Goal: Information Seeking & Learning: Learn about a topic

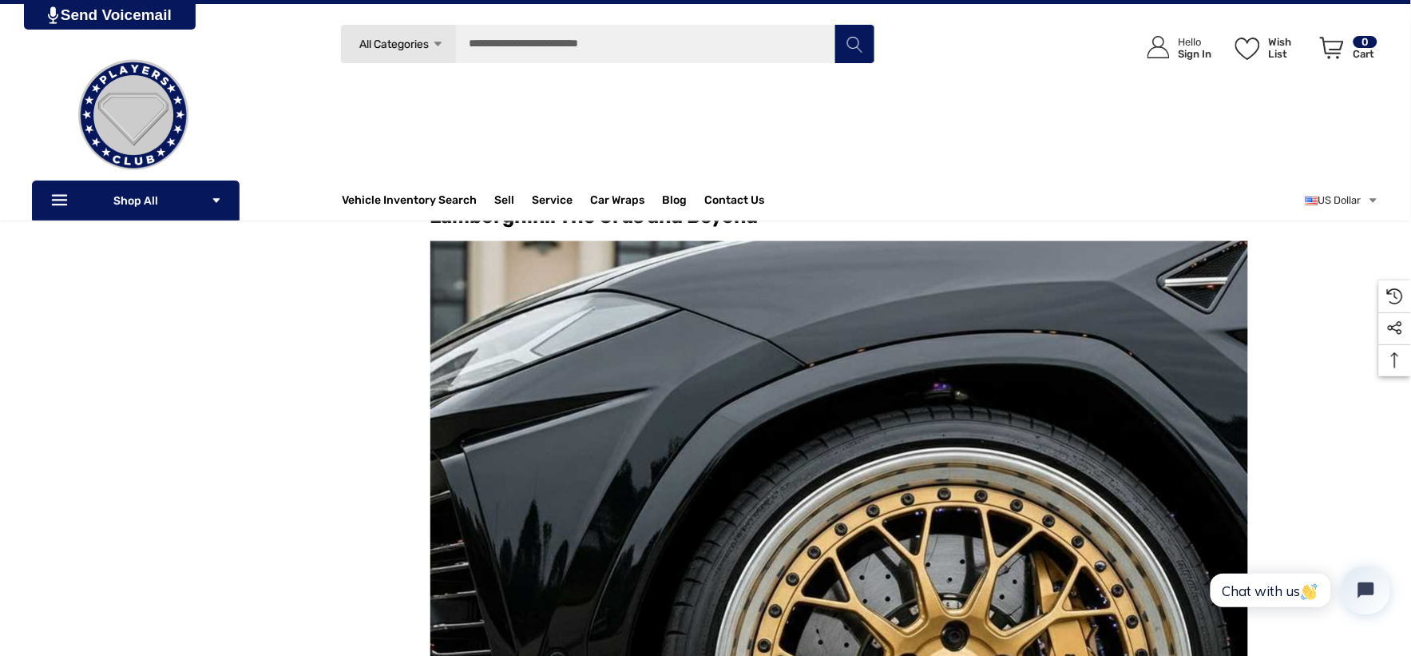
scroll to position [2395, 0]
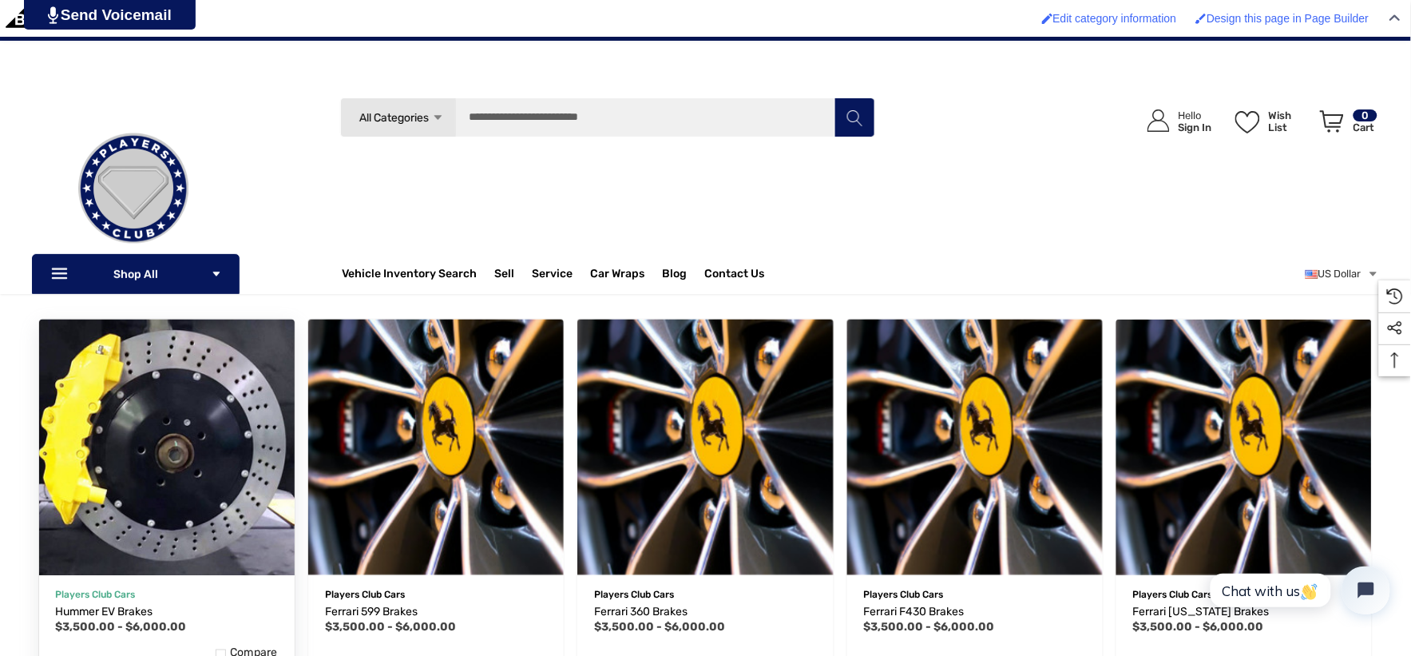
scroll to position [266, 0]
click at [160, 405] on img "Hummer EV Brakes,Price range from $3,500.00 to $6,000.00\a" at bounding box center [166, 447] width 281 height 281
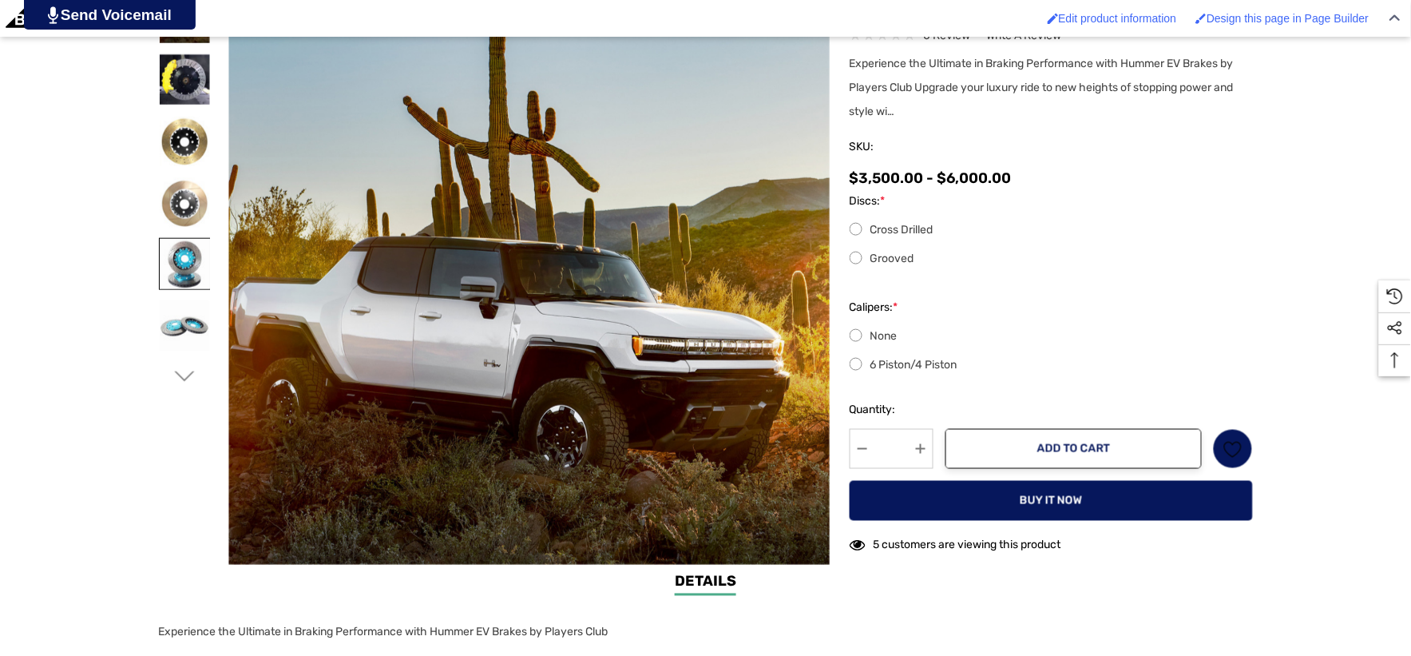
scroll to position [532, 0]
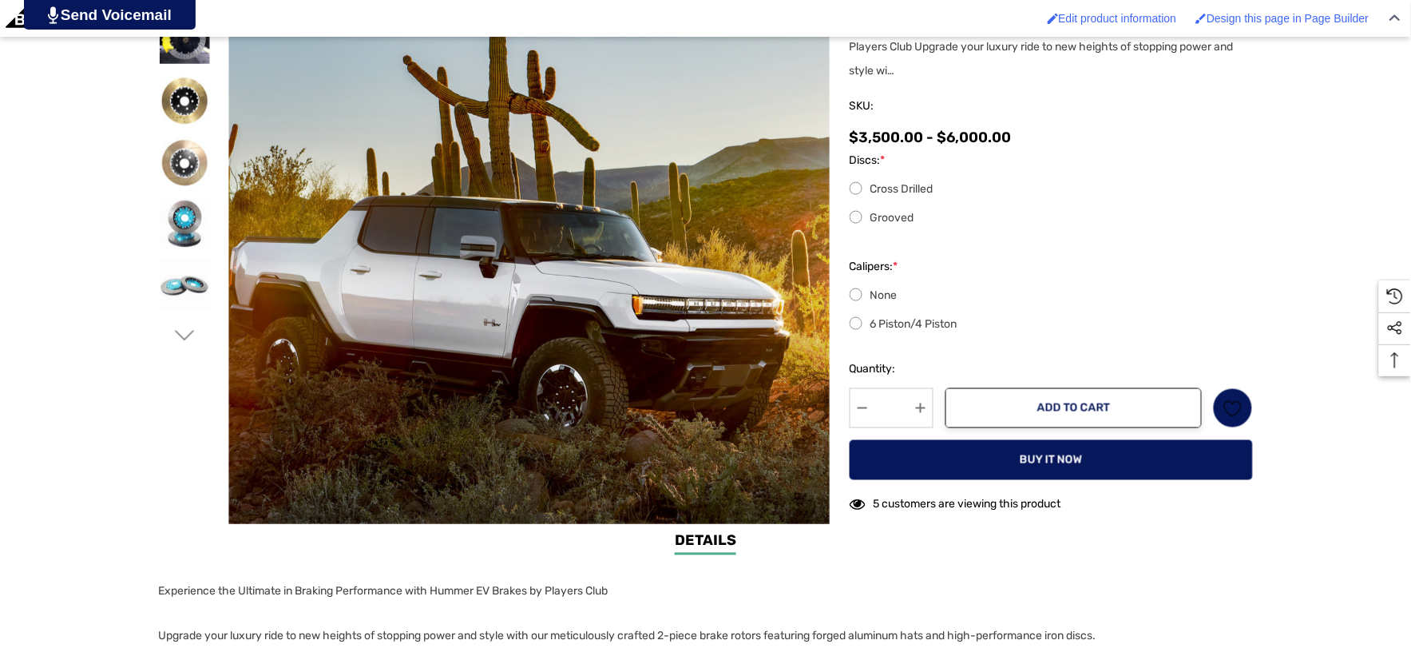
click at [179, 328] on icon "Go to slide 2 of 6" at bounding box center [184, 336] width 20 height 20
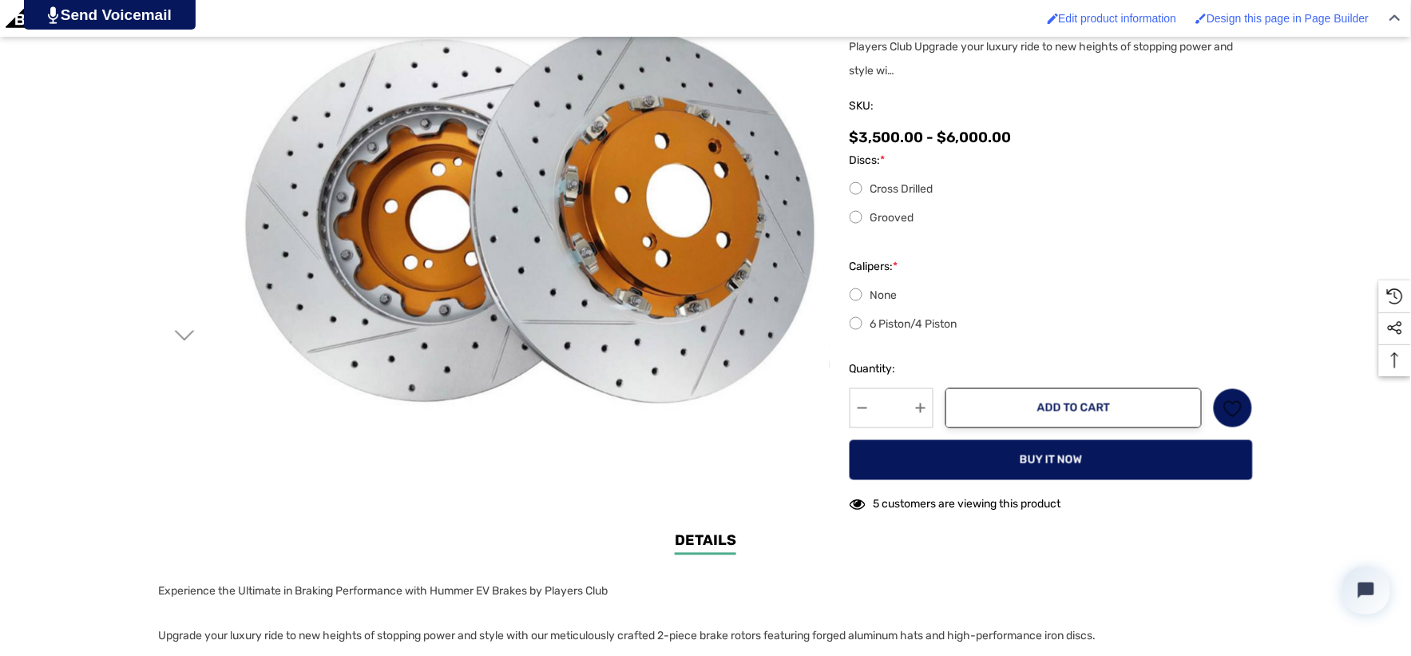
scroll to position [0, 0]
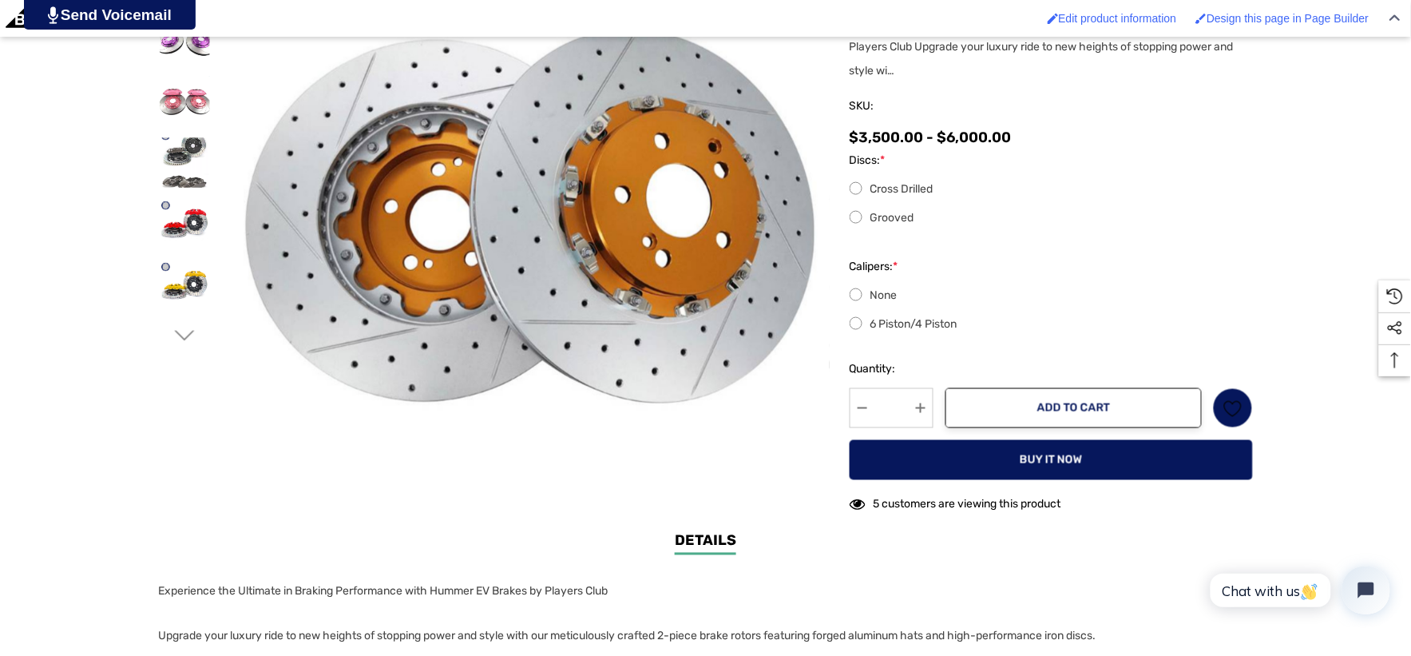
click at [187, 327] on icon "Go to slide 3 of 6" at bounding box center [184, 336] width 20 height 20
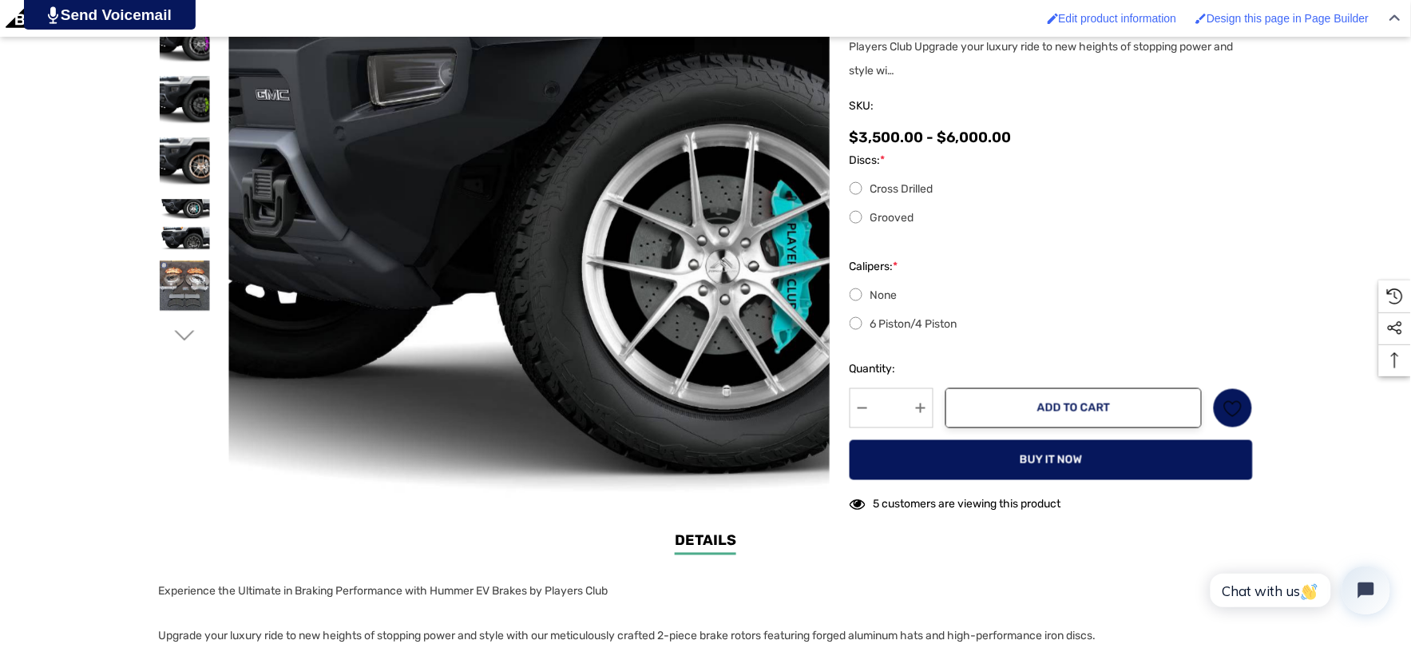
click at [187, 327] on icon "Go to slide 4 of 6" at bounding box center [184, 336] width 20 height 20
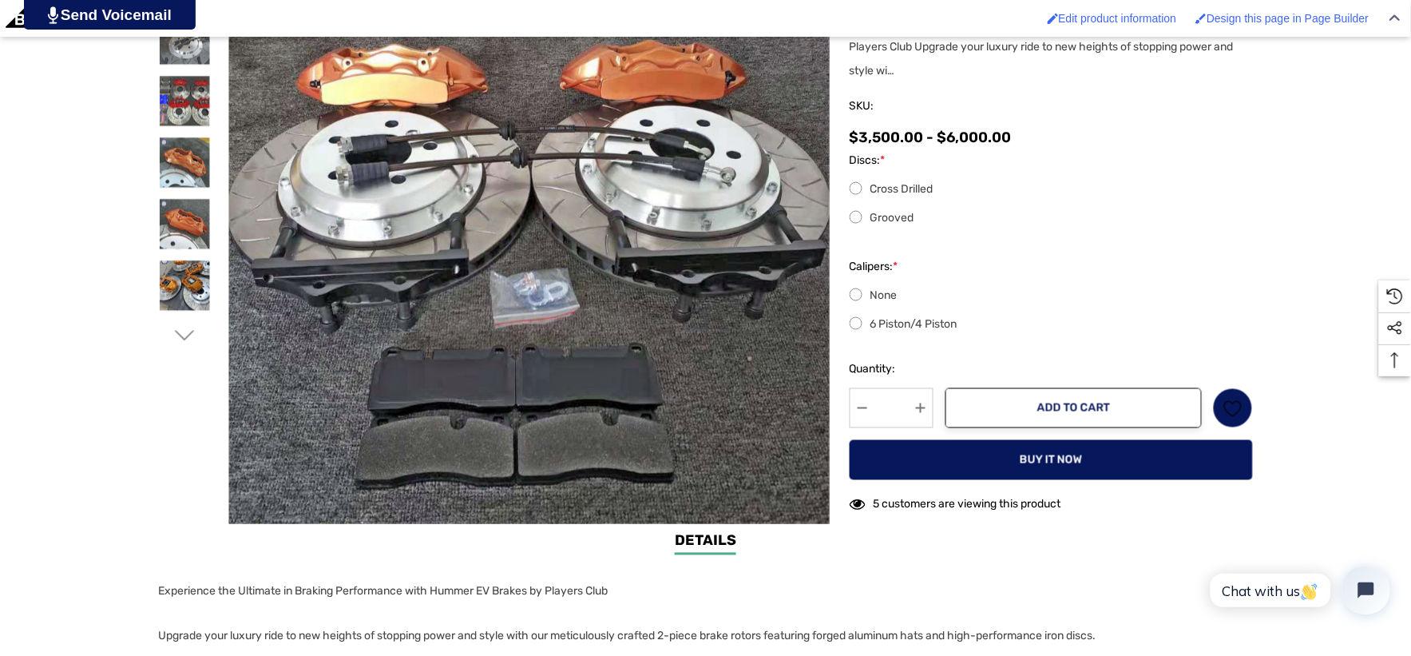
click at [187, 327] on icon "Go to slide 5 of 6" at bounding box center [184, 336] width 20 height 20
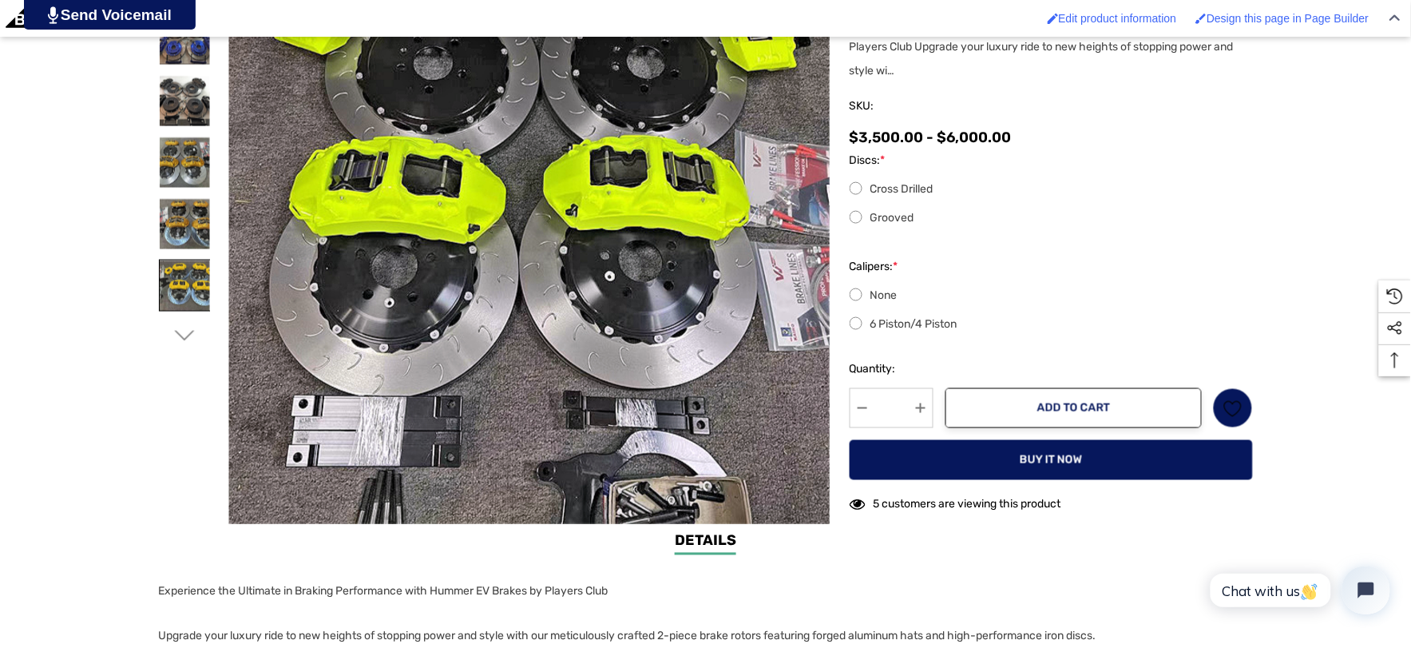
click at [192, 291] on img at bounding box center [185, 285] width 50 height 50
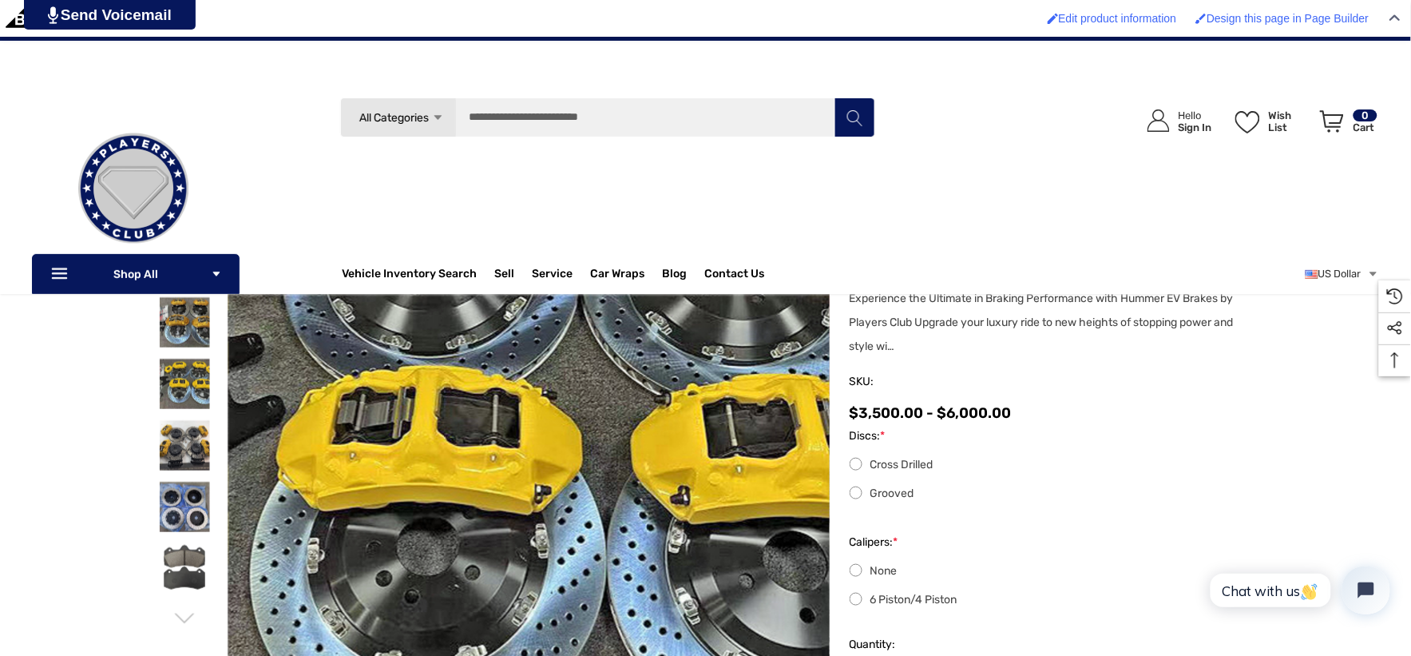
scroll to position [177, 0]
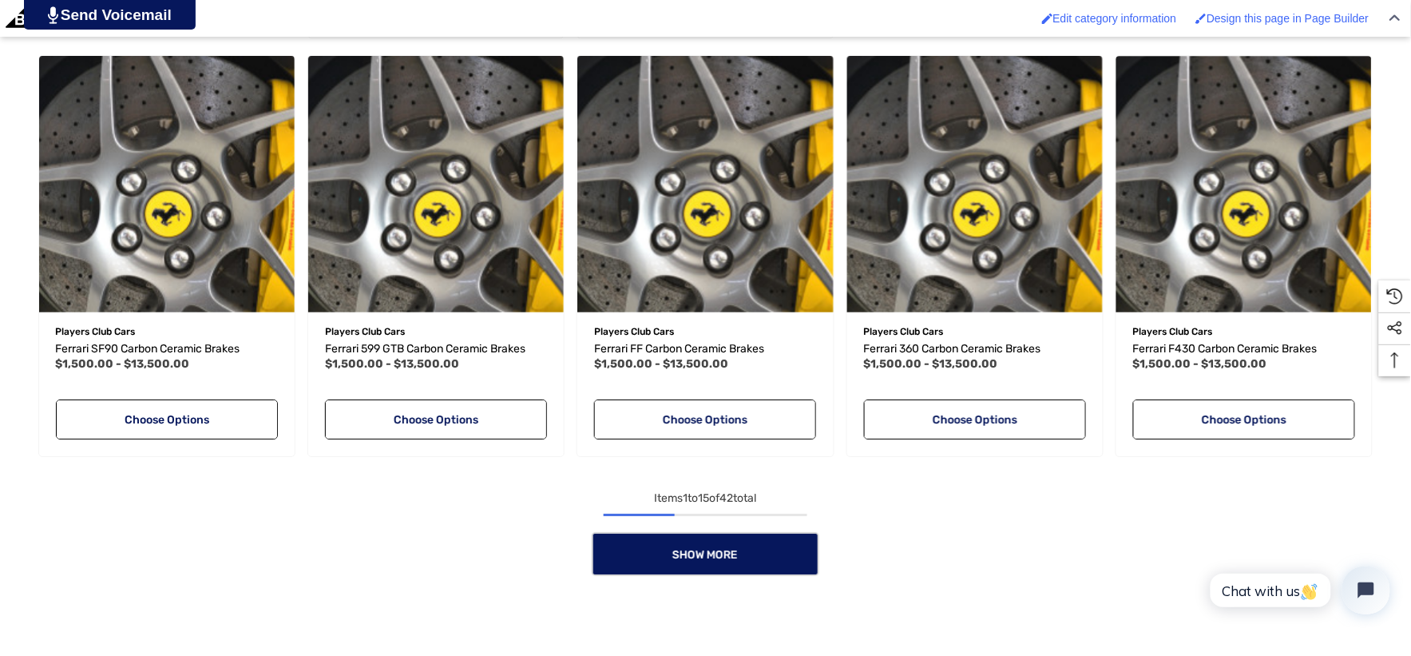
scroll to position [1774, 0]
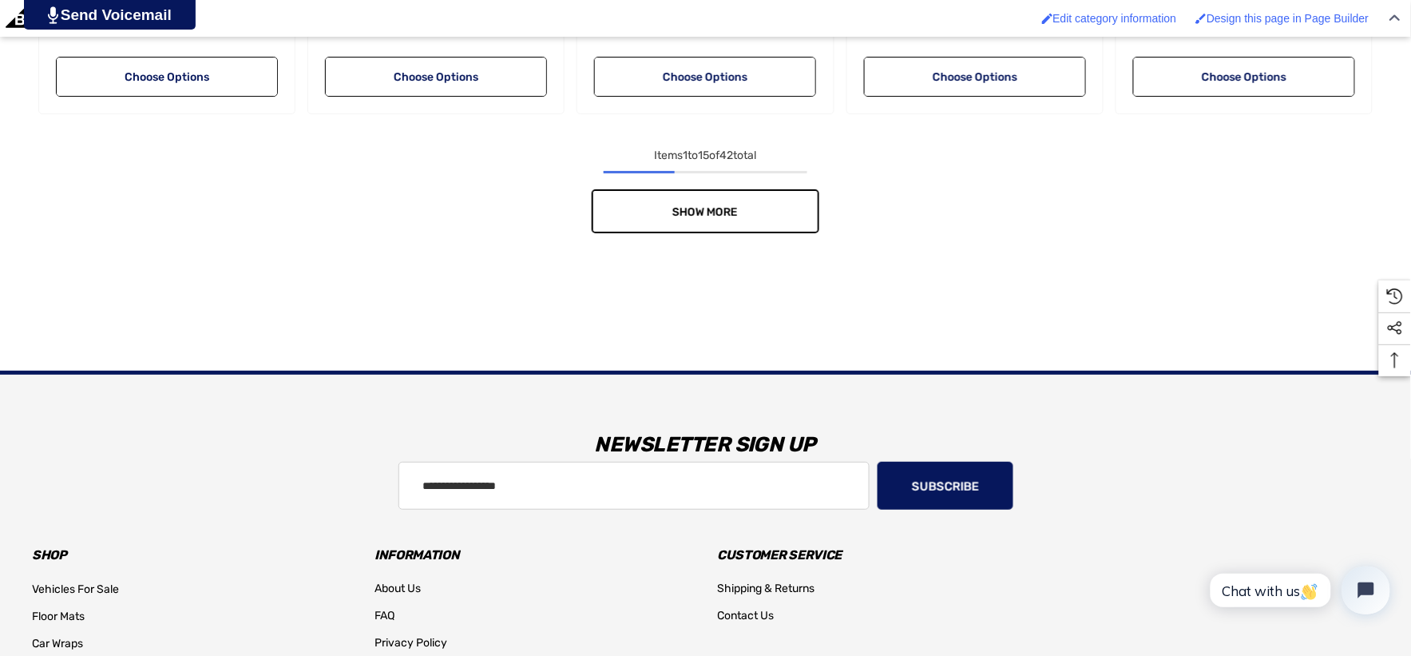
click at [616, 205] on link "Show More" at bounding box center [706, 211] width 228 height 44
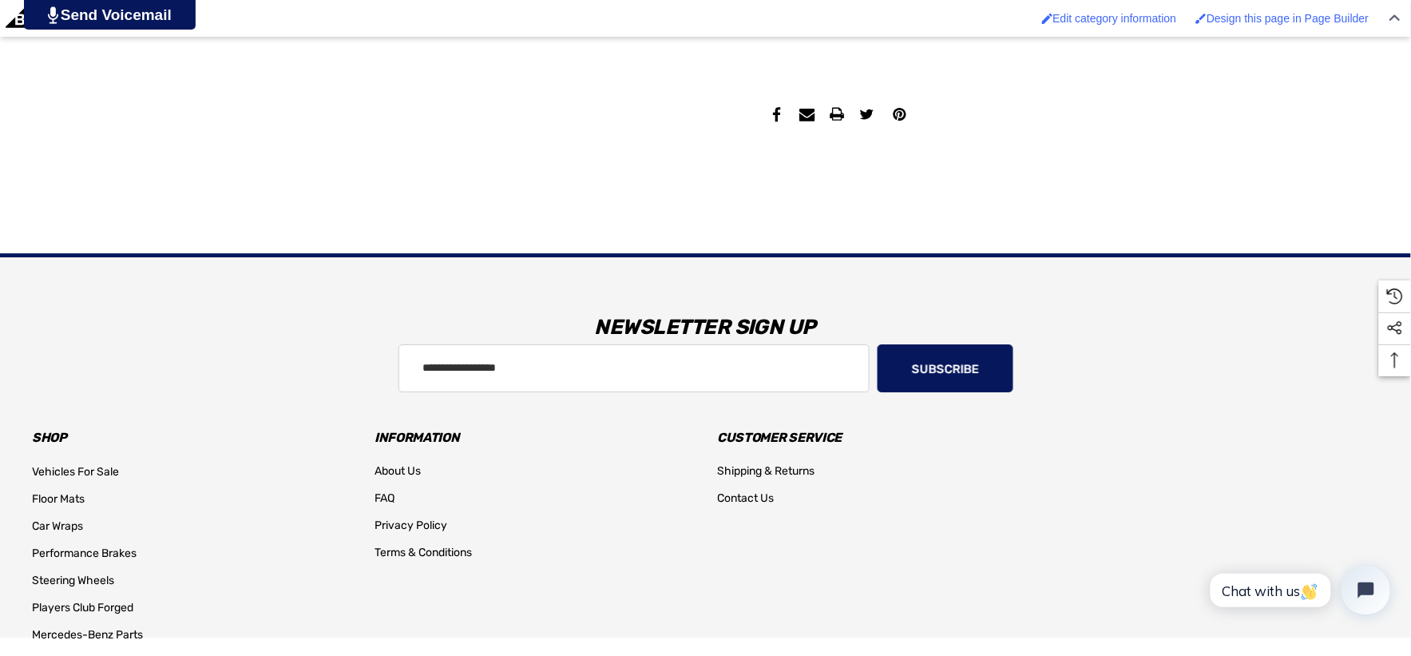
scroll to position [1419, 0]
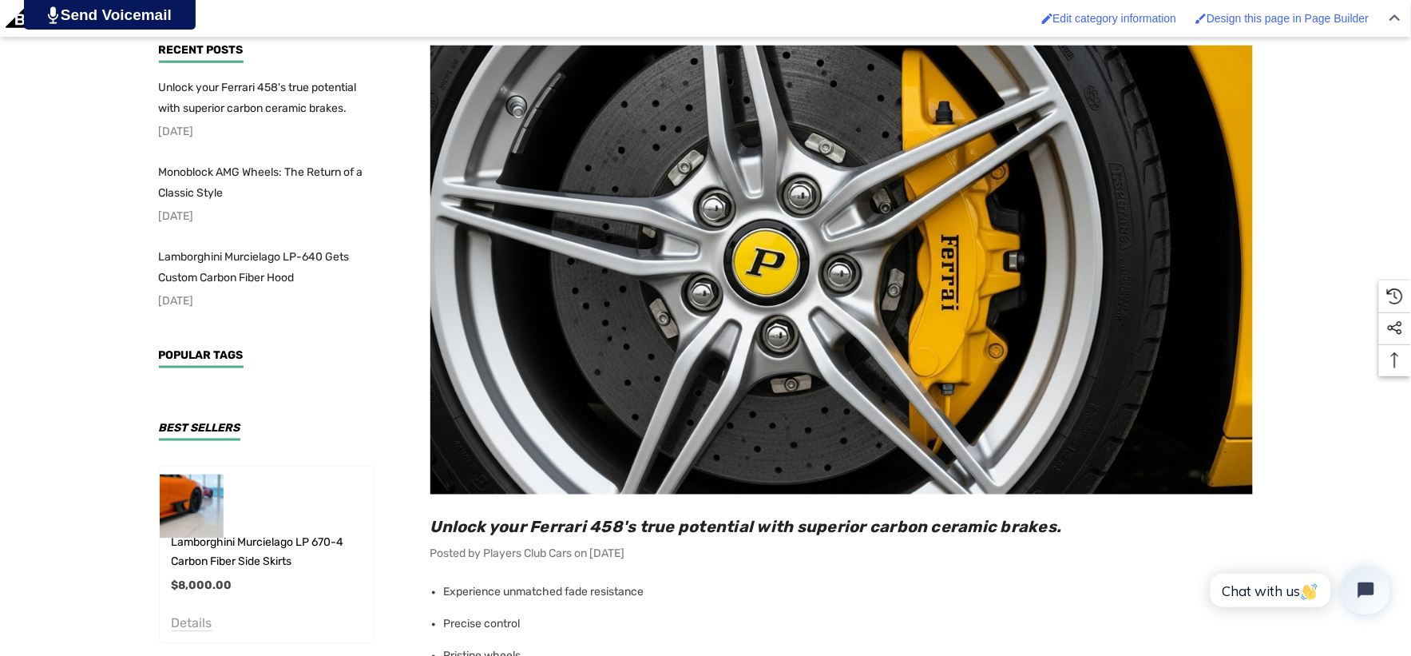
scroll to position [532, 0]
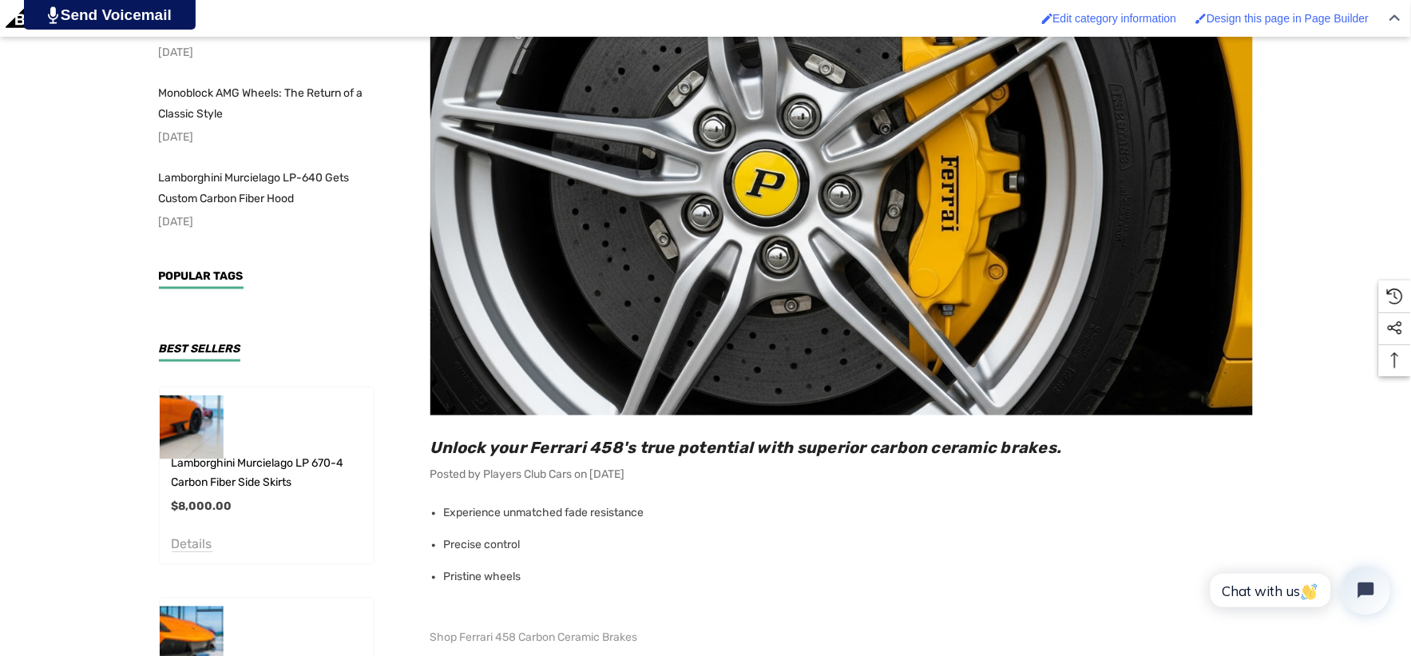
click at [421, 448] on main "Sidebar Sidebar Sidebar Unlock your Ferrari 458's true potential with superior …" at bounding box center [827, 477] width 850 height 1032
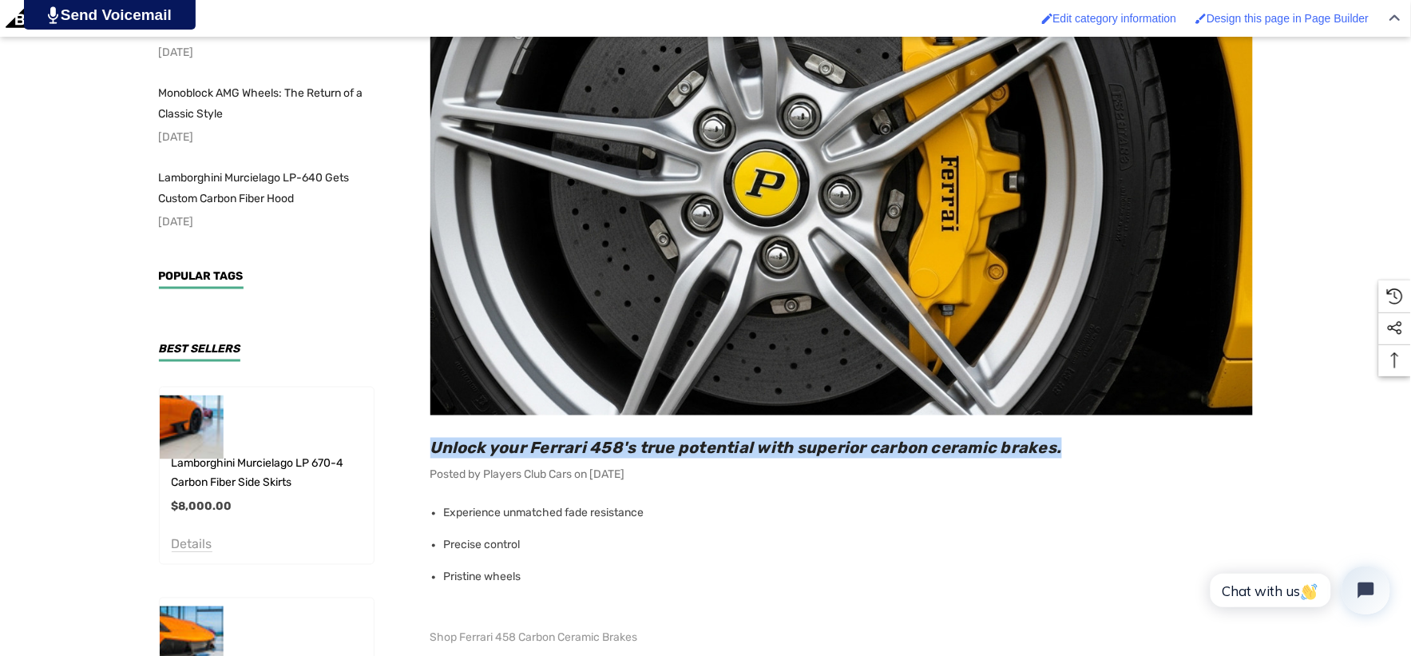
click at [1075, 447] on h2 "Unlock your Ferrari 458's true potential with superior carbon ceramic brakes." at bounding box center [841, 448] width 822 height 21
copy span "Unlock your Ferrari 458's true potential with superior carbon ceramic brakes."
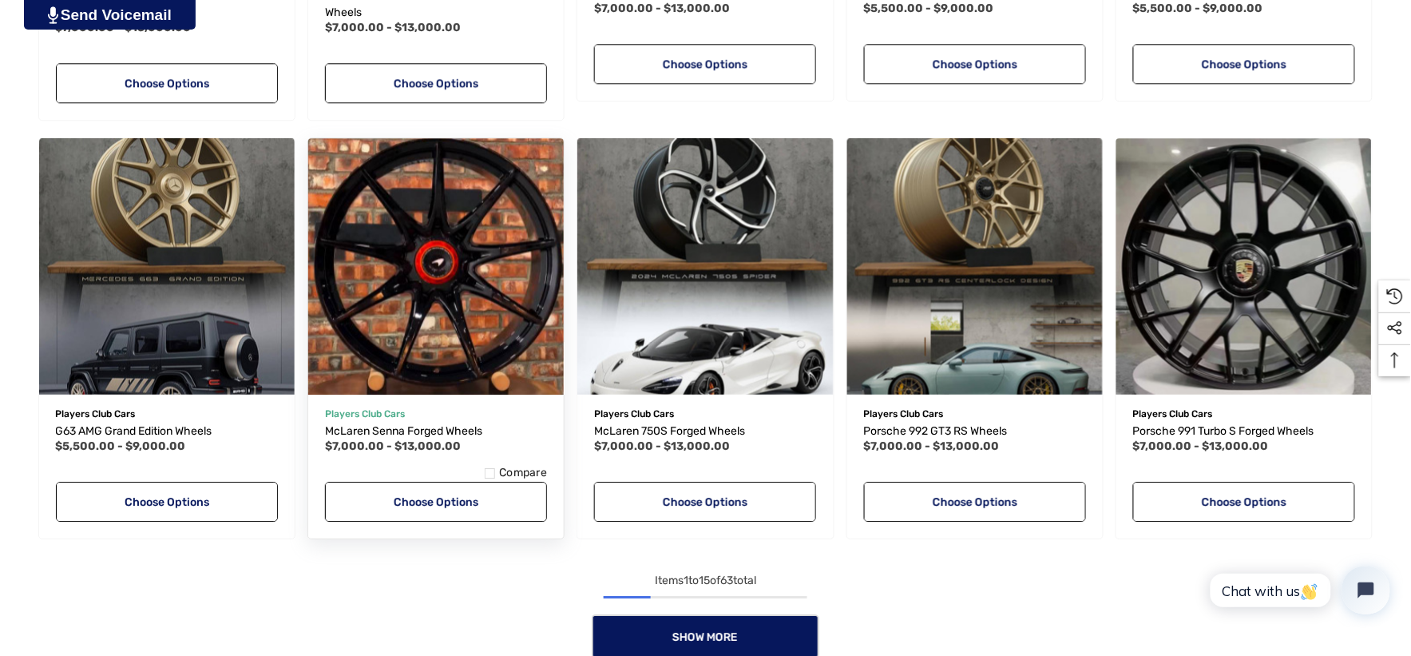
scroll to position [1242, 0]
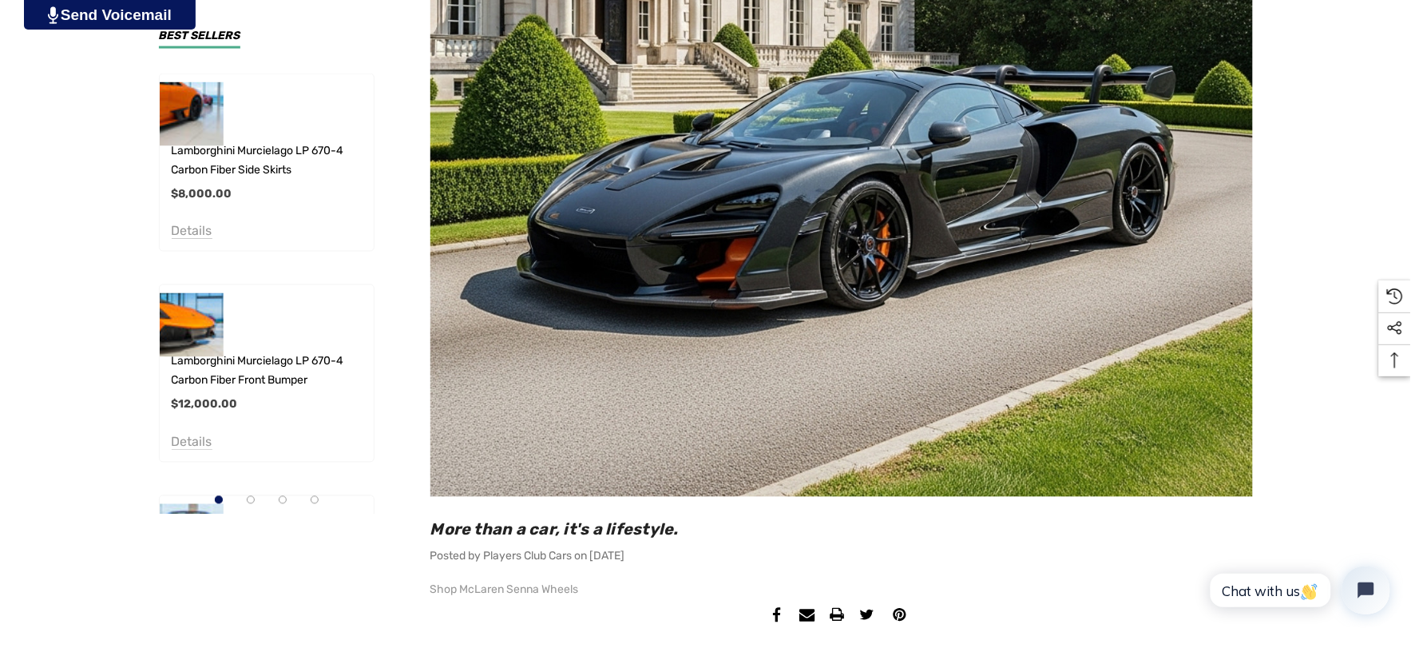
scroll to position [1064, 0]
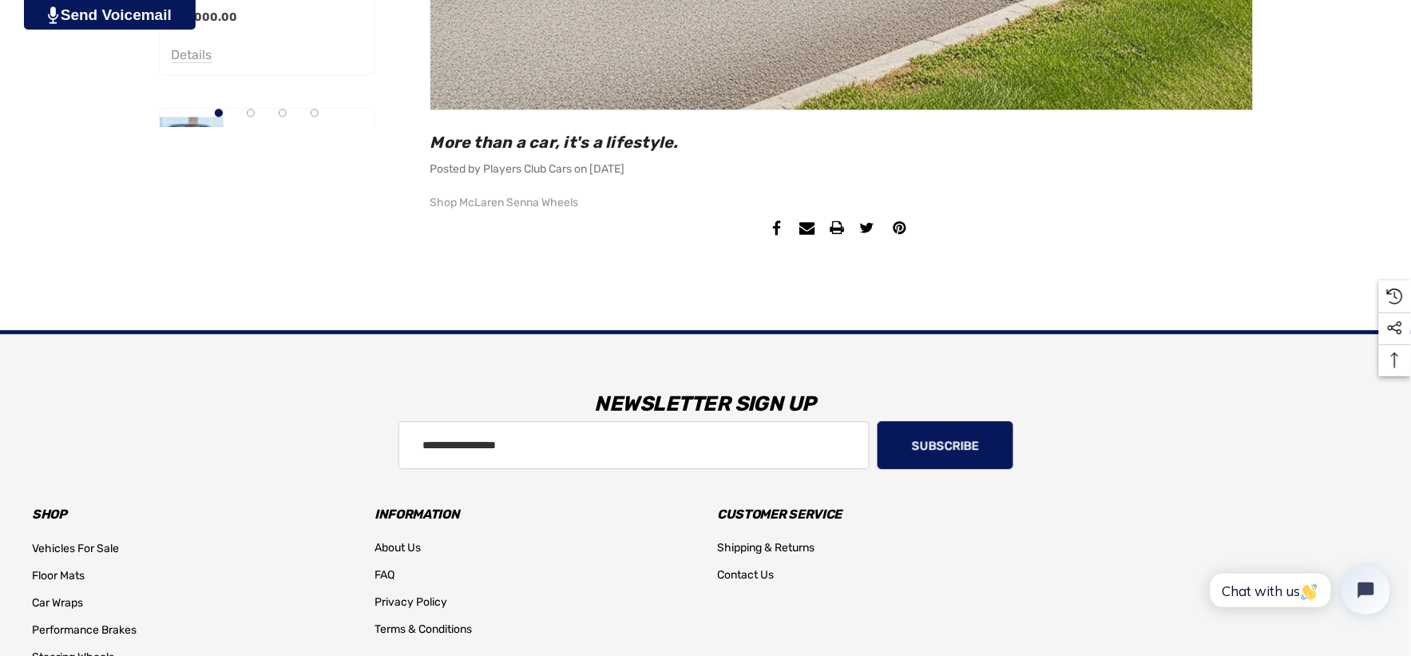
click at [691, 141] on h2 "More than a car, it's a lifestyle." at bounding box center [841, 142] width 822 height 21
copy span "More than a car, it's a lifestyle."
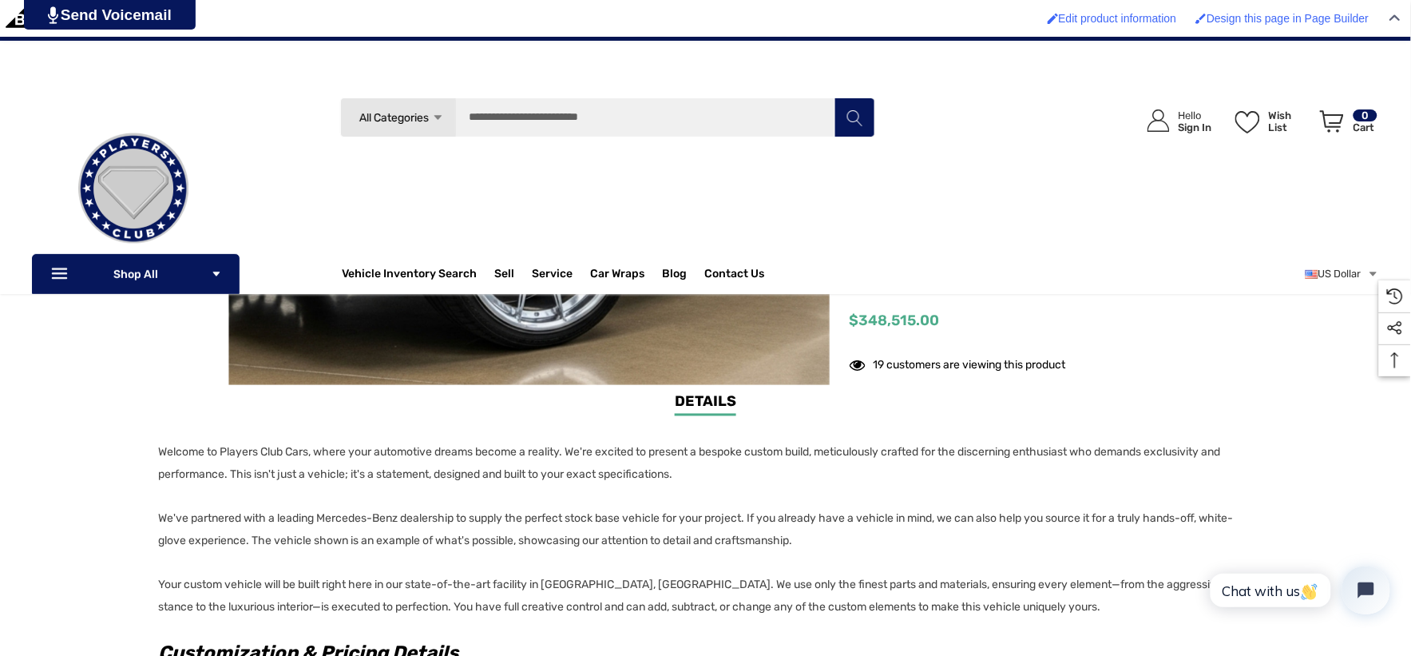
scroll to position [443, 0]
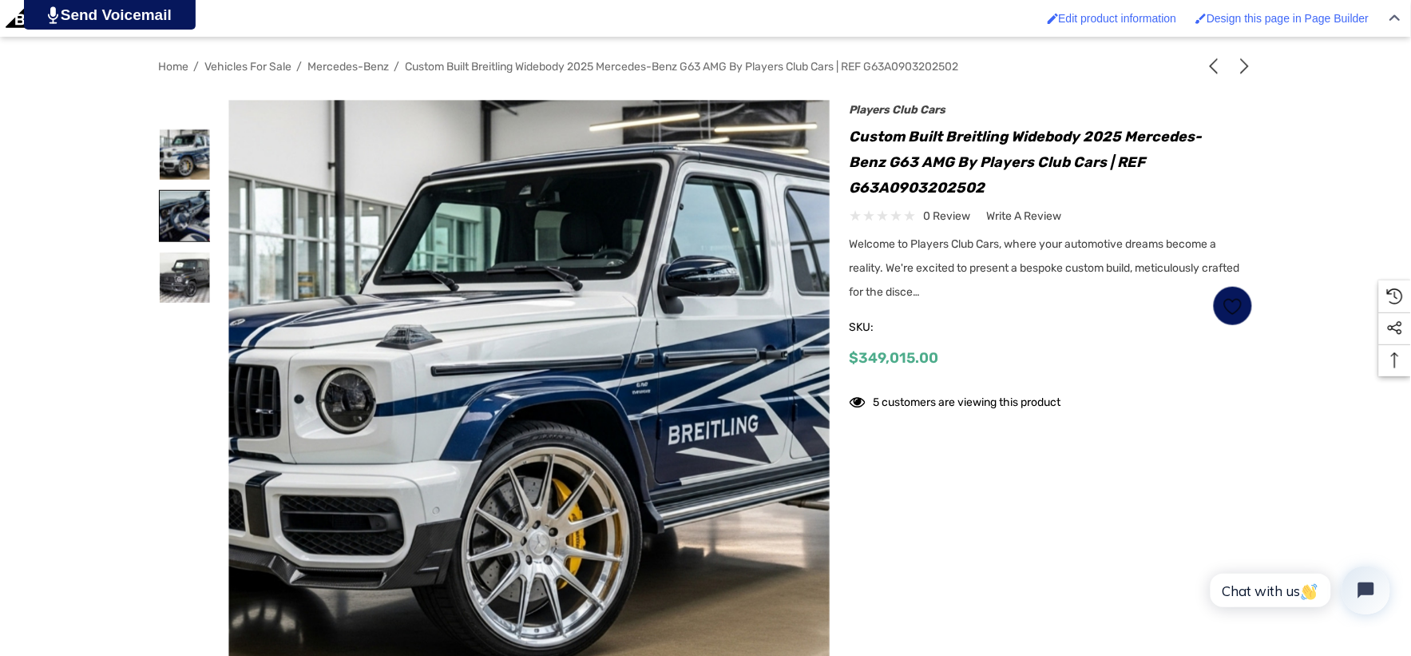
click at [193, 220] on img at bounding box center [185, 216] width 50 height 50
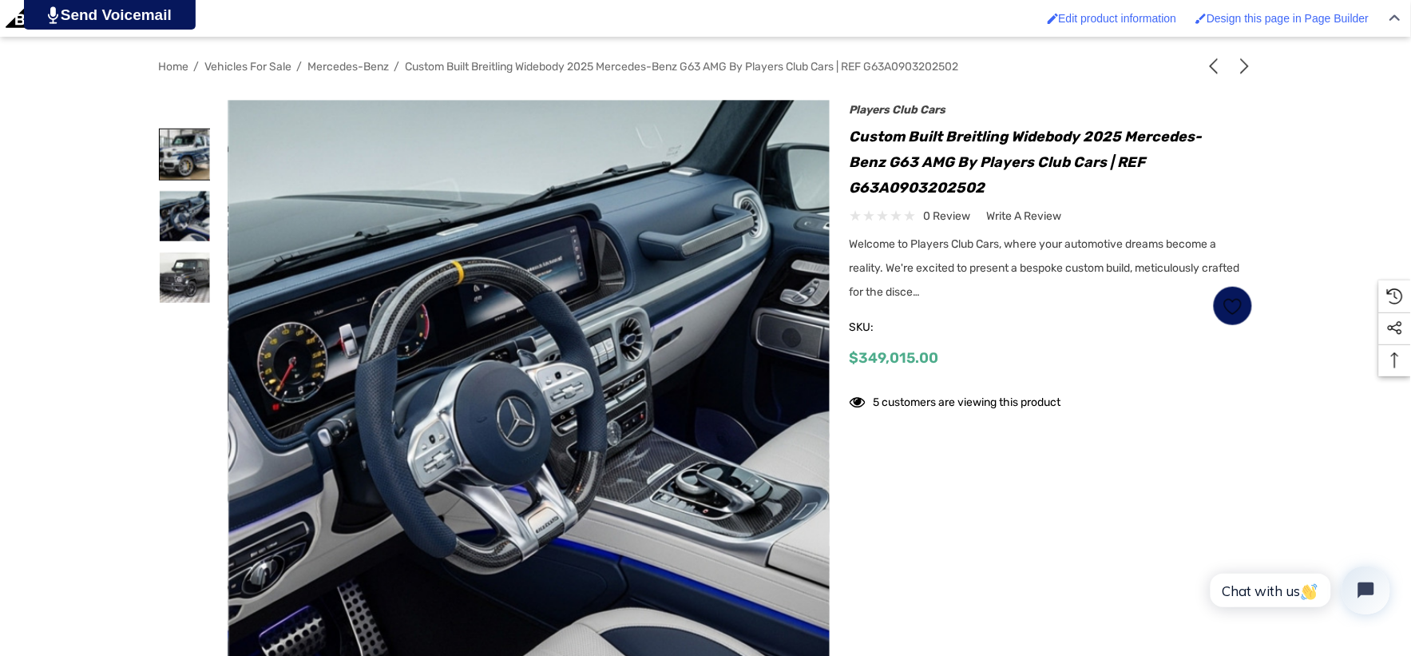
click at [181, 141] on img at bounding box center [185, 154] width 50 height 50
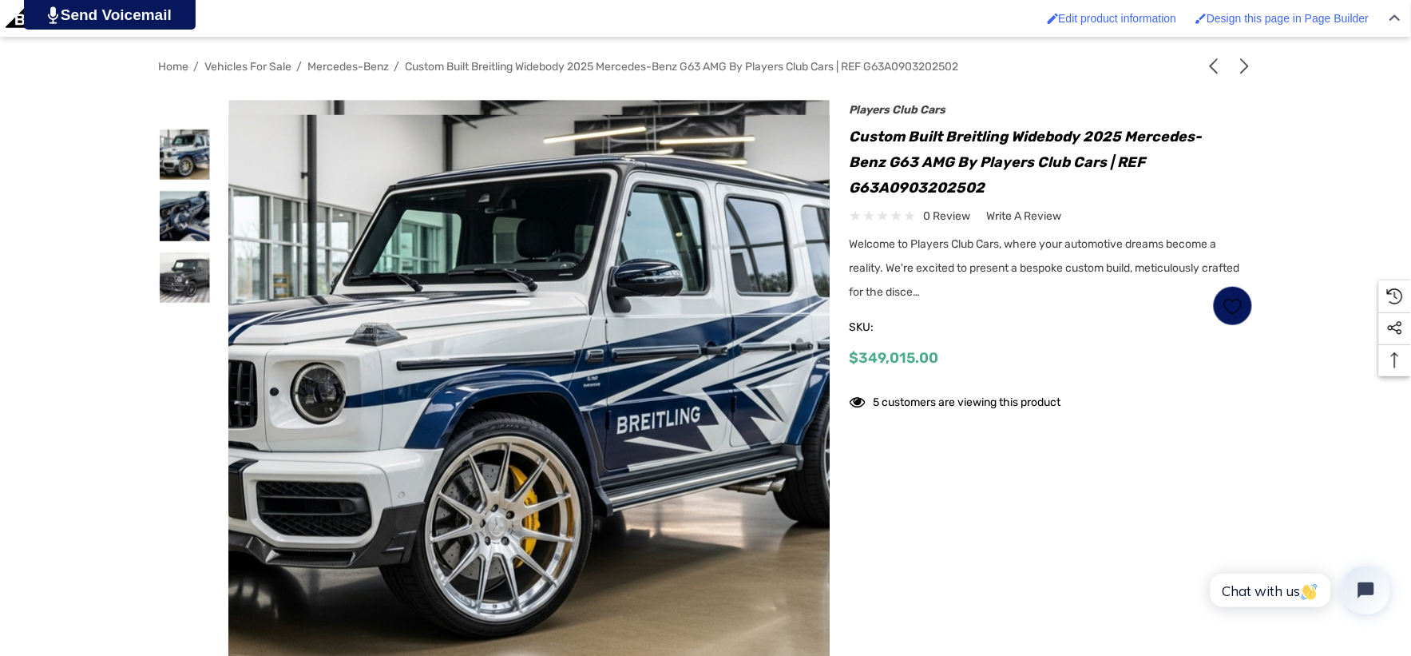
click at [588, 308] on img at bounding box center [488, 393] width 1022 height 557
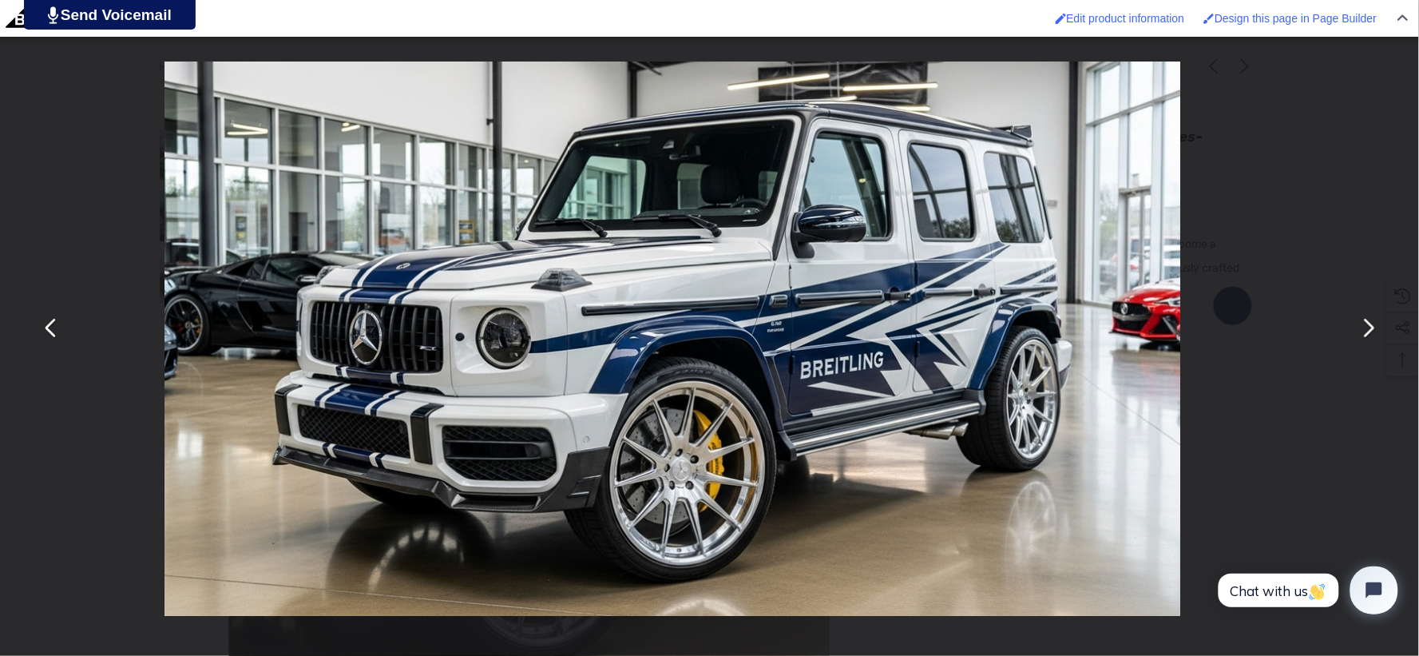
click at [588, 308] on img "You can close this modal content with the ESC key" at bounding box center [672, 338] width 1016 height 554
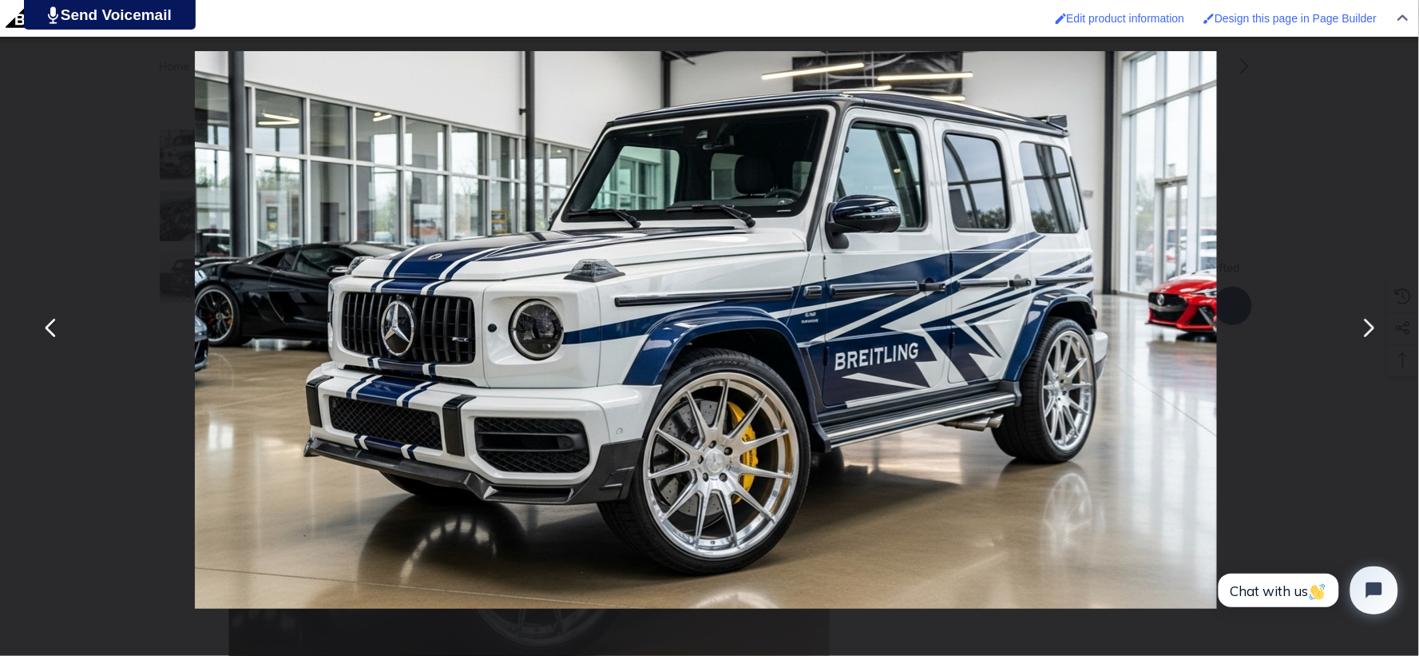
click at [1366, 320] on button "You can close this modal content with the ESC key" at bounding box center [1368, 328] width 38 height 38
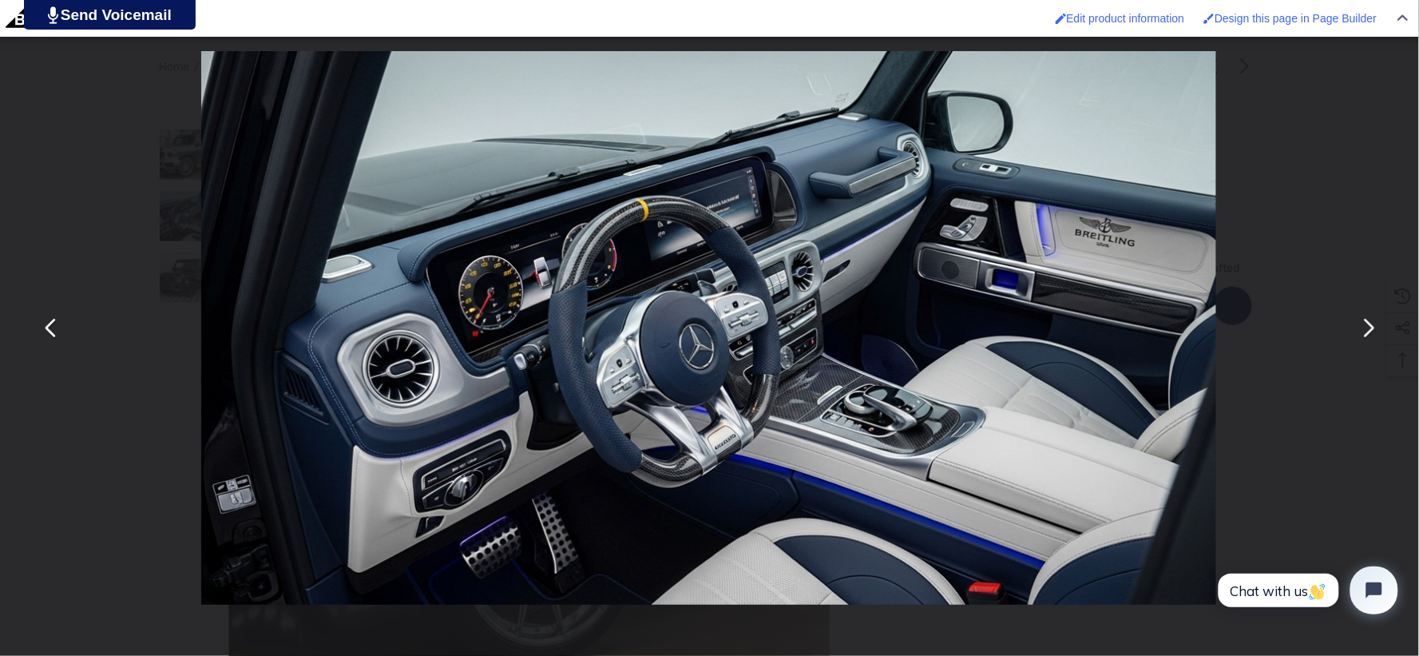
click at [57, 321] on button "You can close this modal content with the ESC key" at bounding box center [51, 328] width 38 height 38
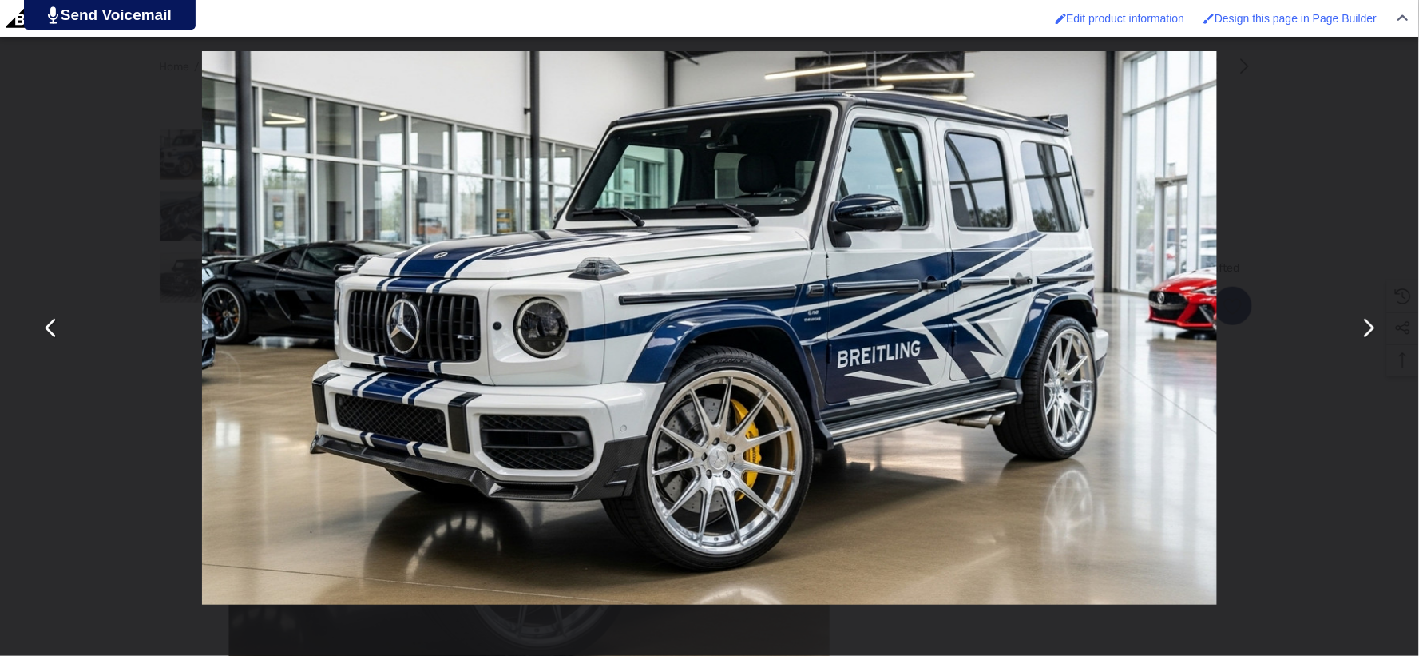
click at [75, 157] on div "You can close this modal content with the ESC key" at bounding box center [709, 328] width 1419 height 656
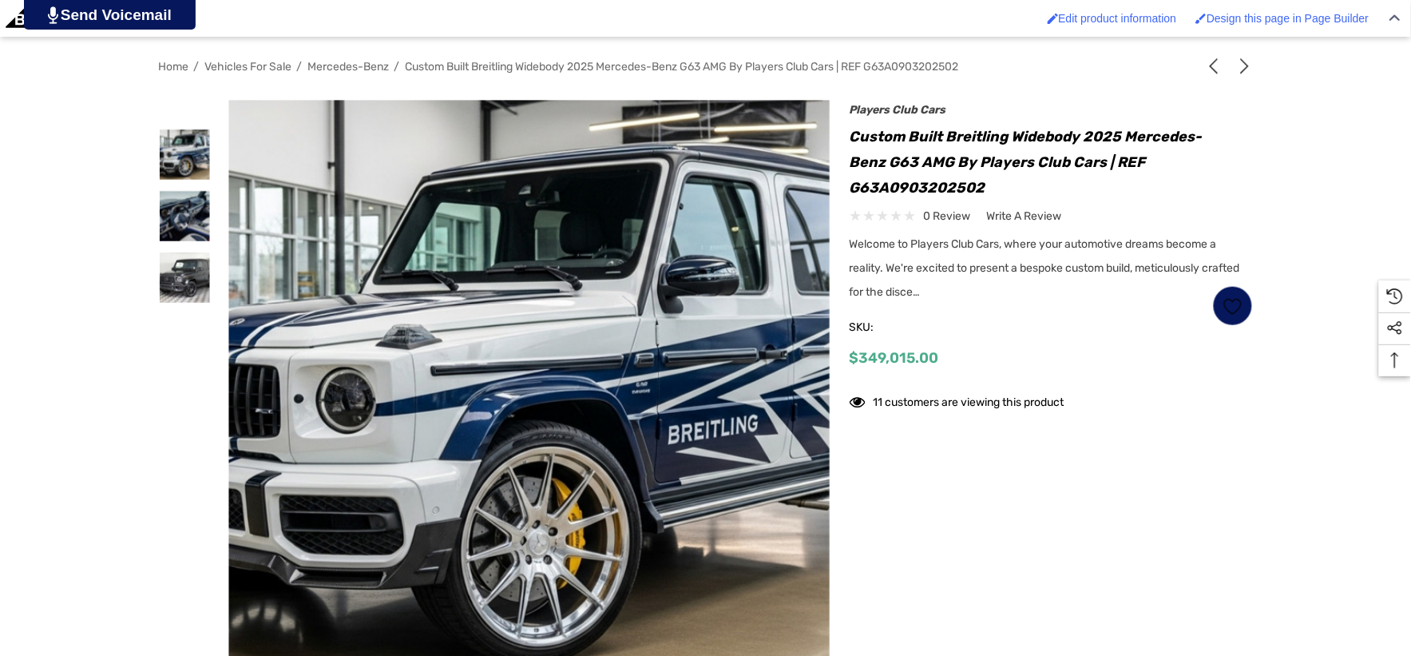
click at [997, 180] on h1 "Custom Built Breitling Widebody 2025 Mercedes-Benz G63 AMG by Players Club Cars…" at bounding box center [1051, 162] width 403 height 77
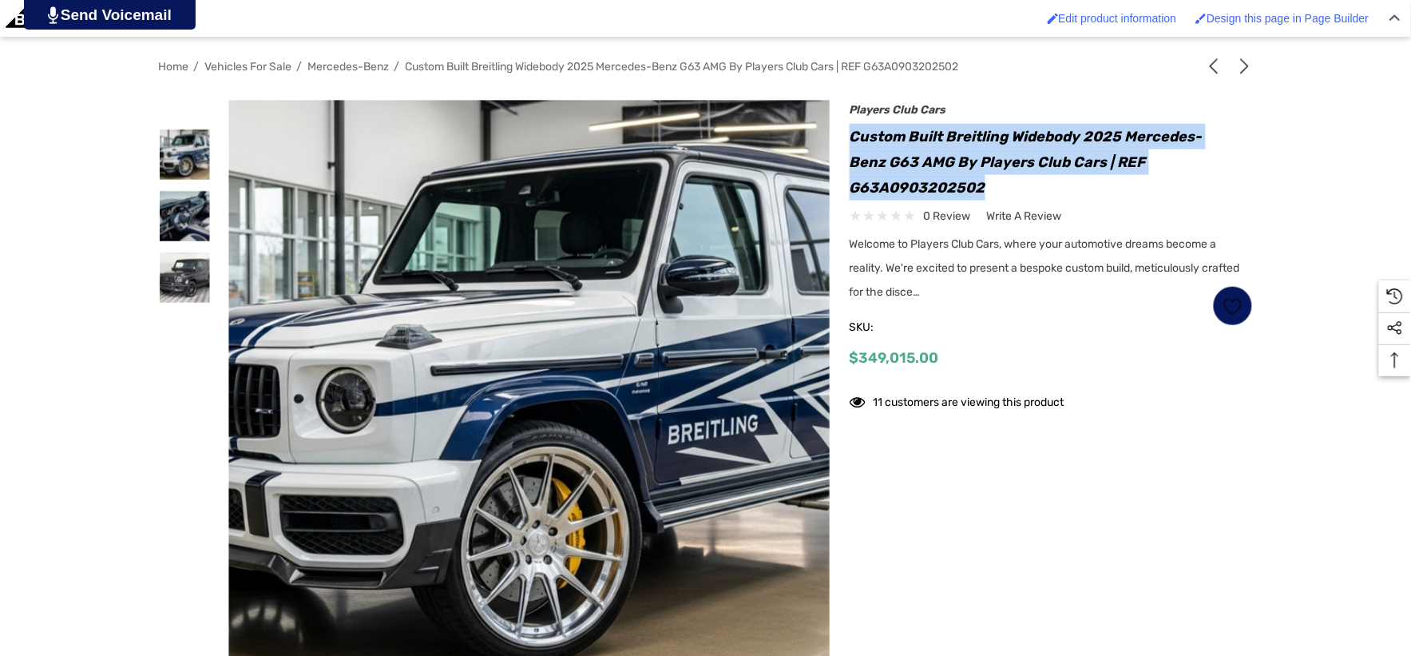
click at [850, 137] on h1 "Custom Built Breitling Widebody 2025 Mercedes-Benz G63 AMG by Players Club Cars…" at bounding box center [1051, 162] width 403 height 77
copy h1 "Custom Built Breitling Widebody 2025 Mercedes-Benz G63 AMG by Players Club Cars…"
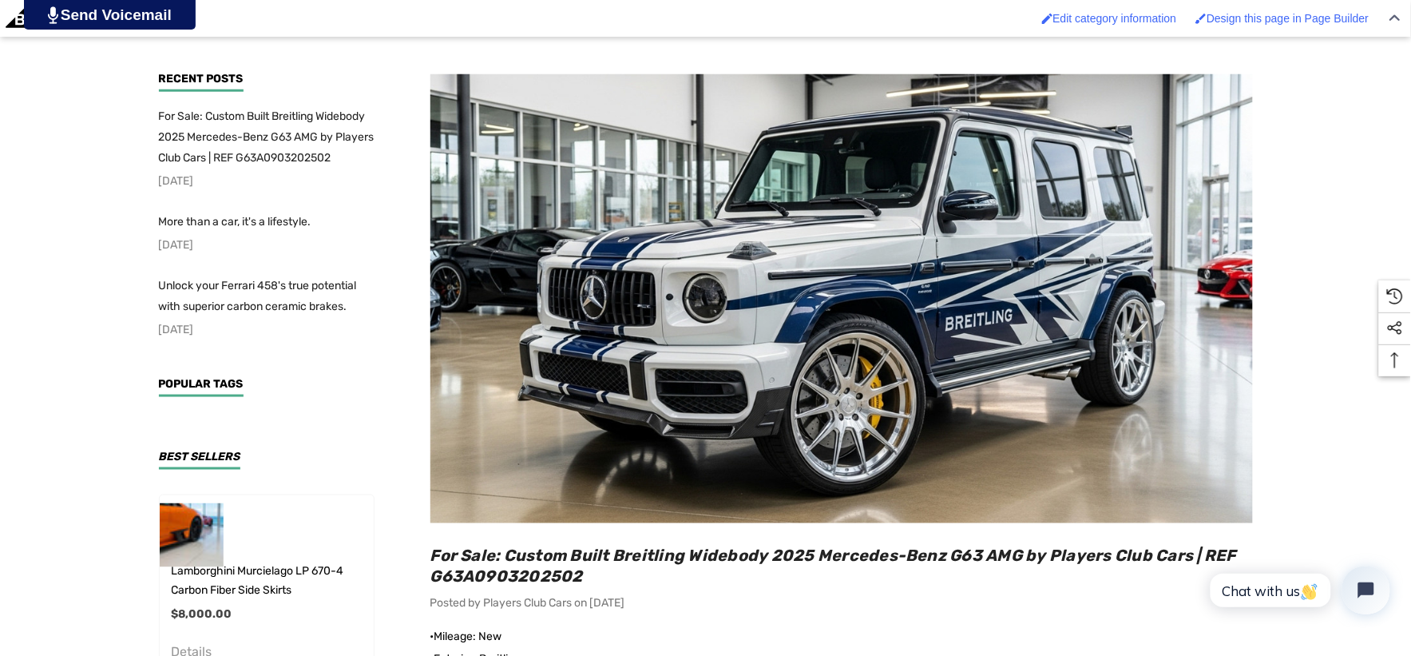
scroll to position [709, 0]
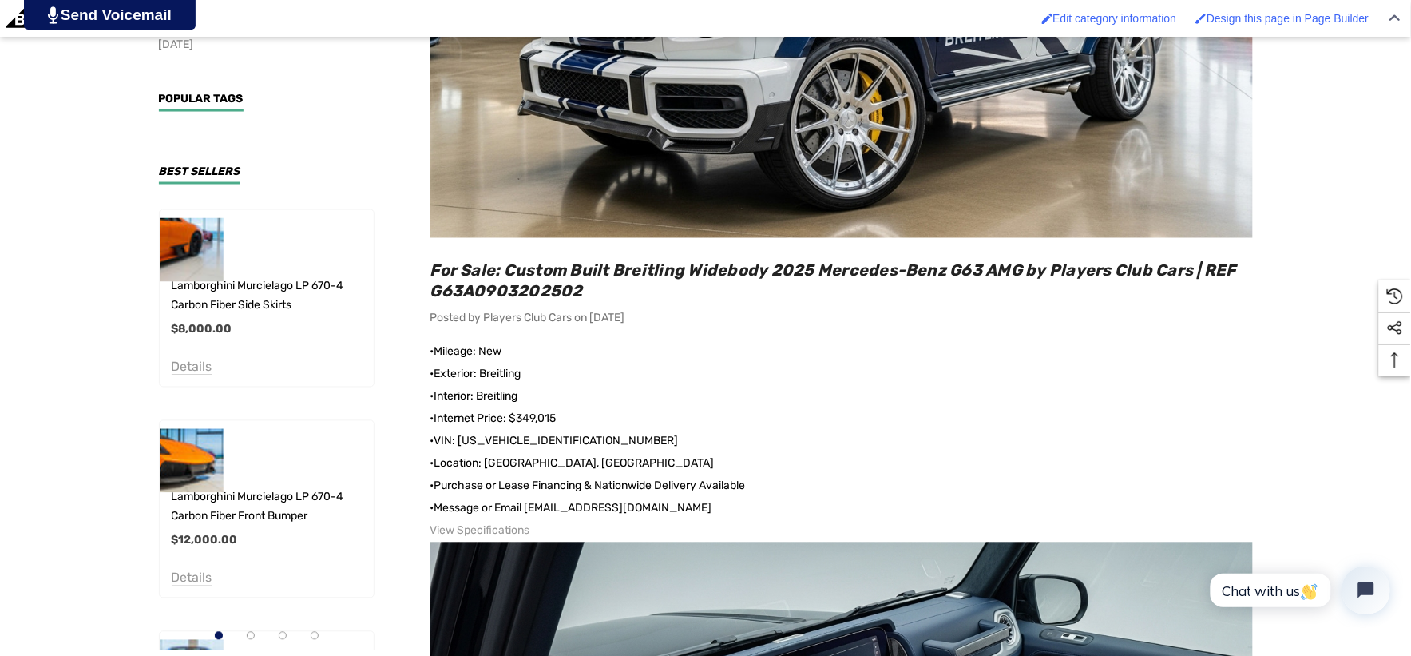
click at [600, 535] on div "View Specifications" at bounding box center [841, 531] width 822 height 22
click at [427, 266] on main "Sidebar Sidebar Sidebar For Sale: Custom Built Breitling Widebody 2025 Mercedes…" at bounding box center [827, 427] width 850 height 1287
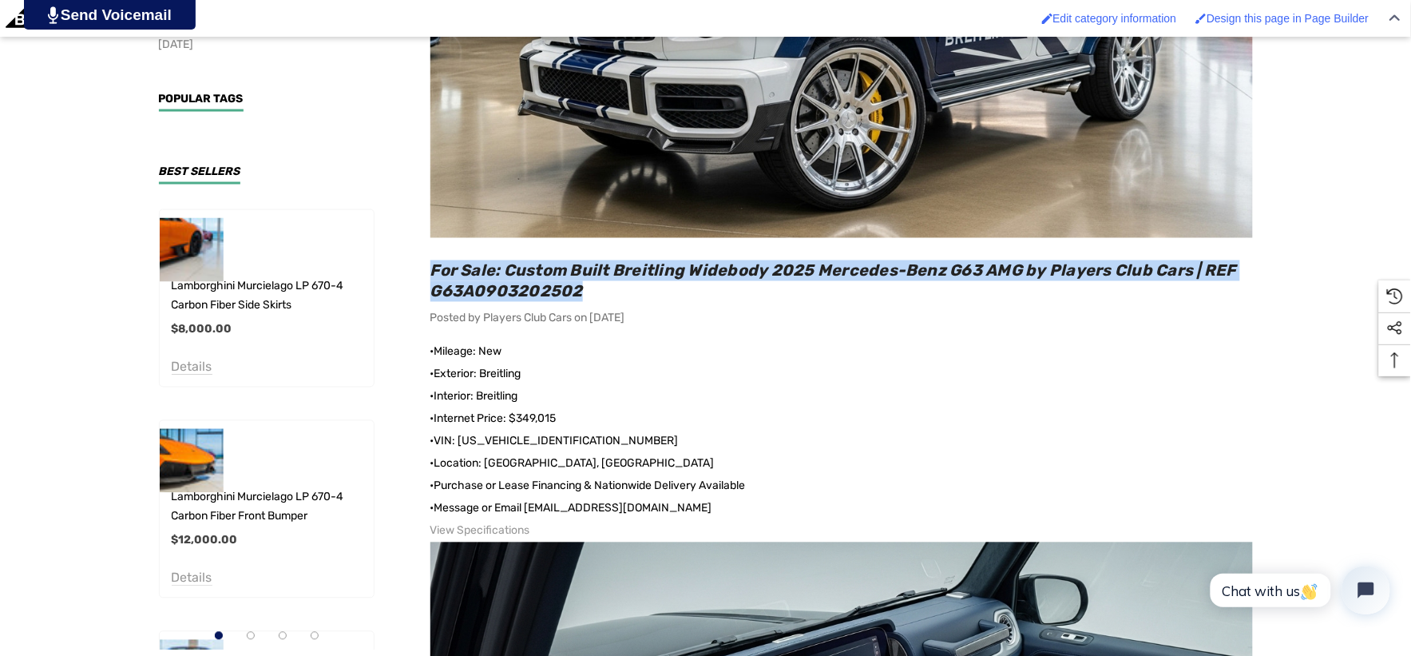
click at [607, 291] on h2 "For Sale: Custom Built Breitling Widebody 2025 Mercedes-Benz G63 AMG by Players…" at bounding box center [841, 281] width 822 height 42
copy span "For Sale: Custom Built Breitling Widebody 2025 Mercedes-Benz G63 AMG by Players…"
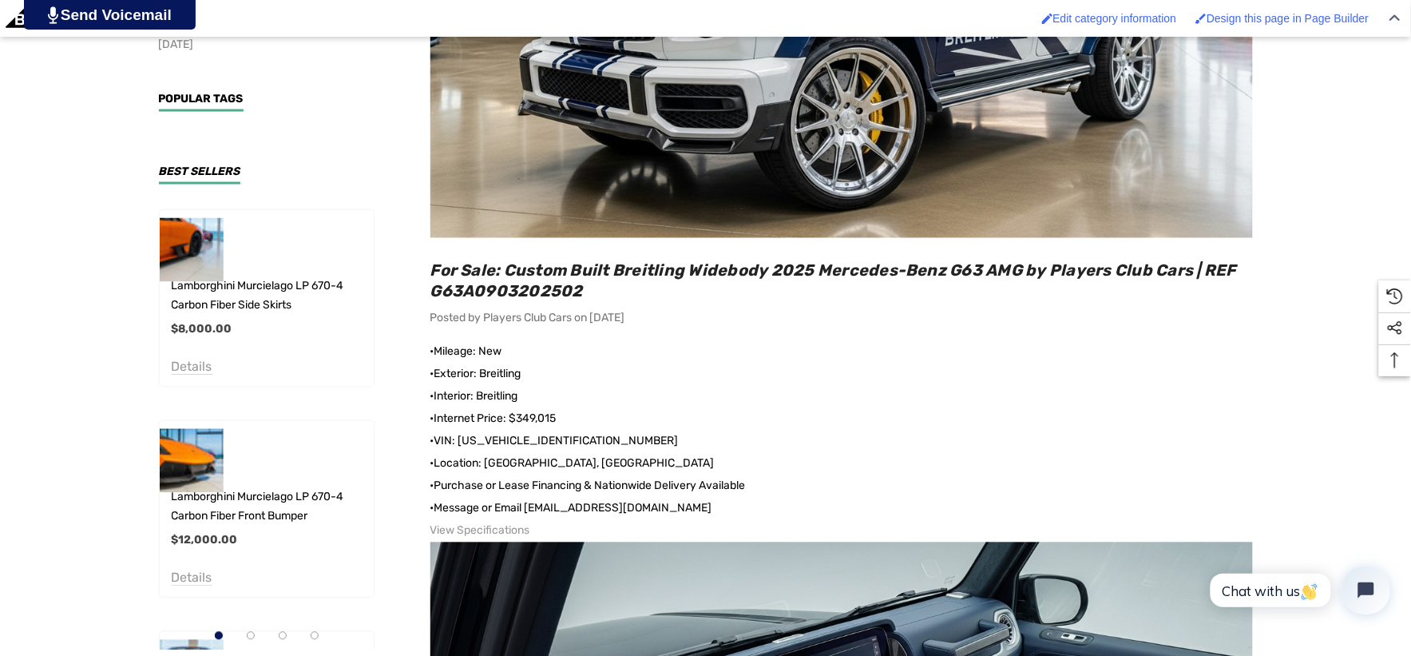
click at [588, 528] on div "View Specifications" at bounding box center [841, 531] width 822 height 22
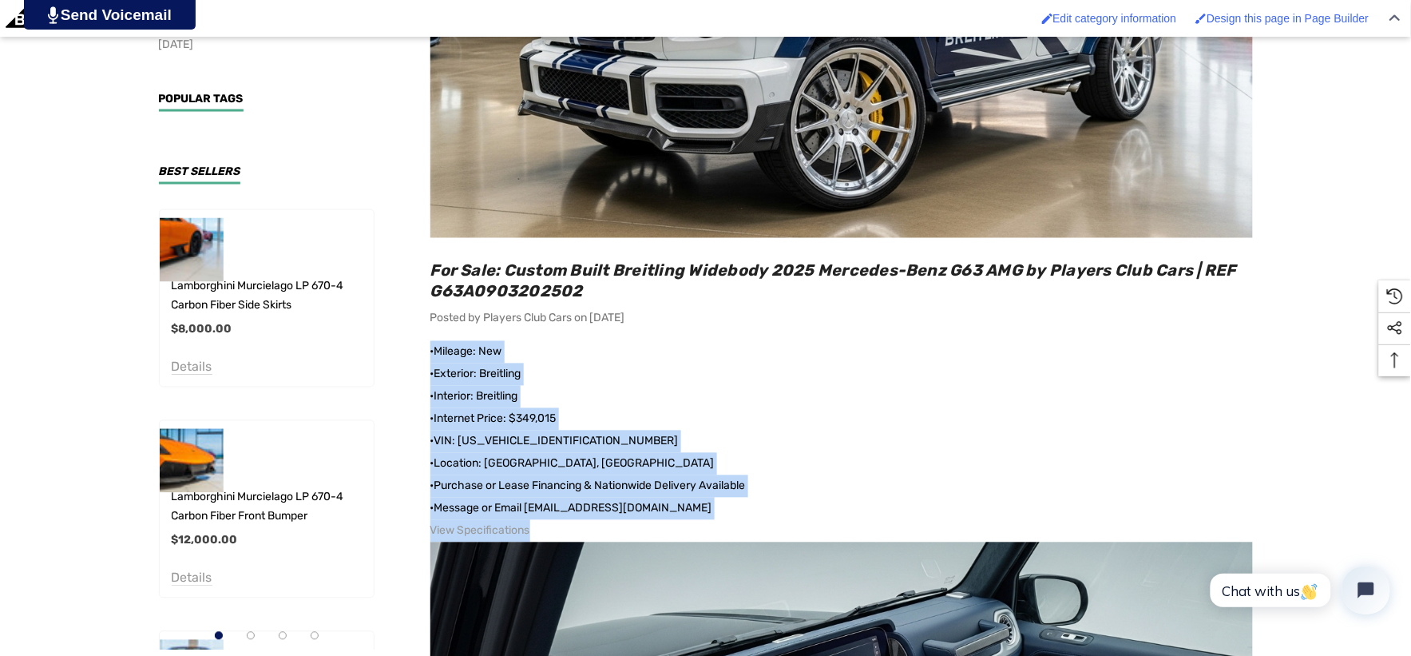
click at [427, 352] on main "Sidebar Sidebar Sidebar For Sale: Custom Built Breitling Widebody 2025 Mercedes…" at bounding box center [827, 427] width 850 height 1287
copy div "•Mileage: New •Exterior: Breitling •Interior: Breitling •Internet Price: $349,0…"
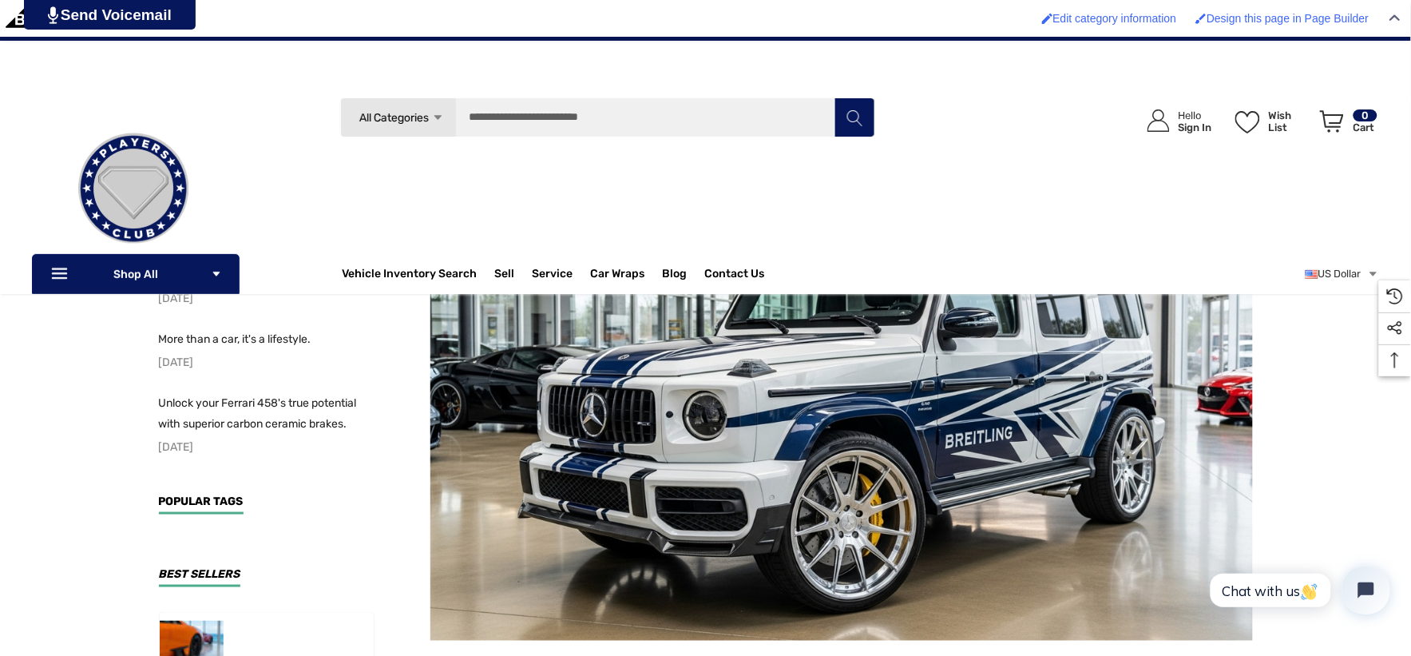
scroll to position [266, 0]
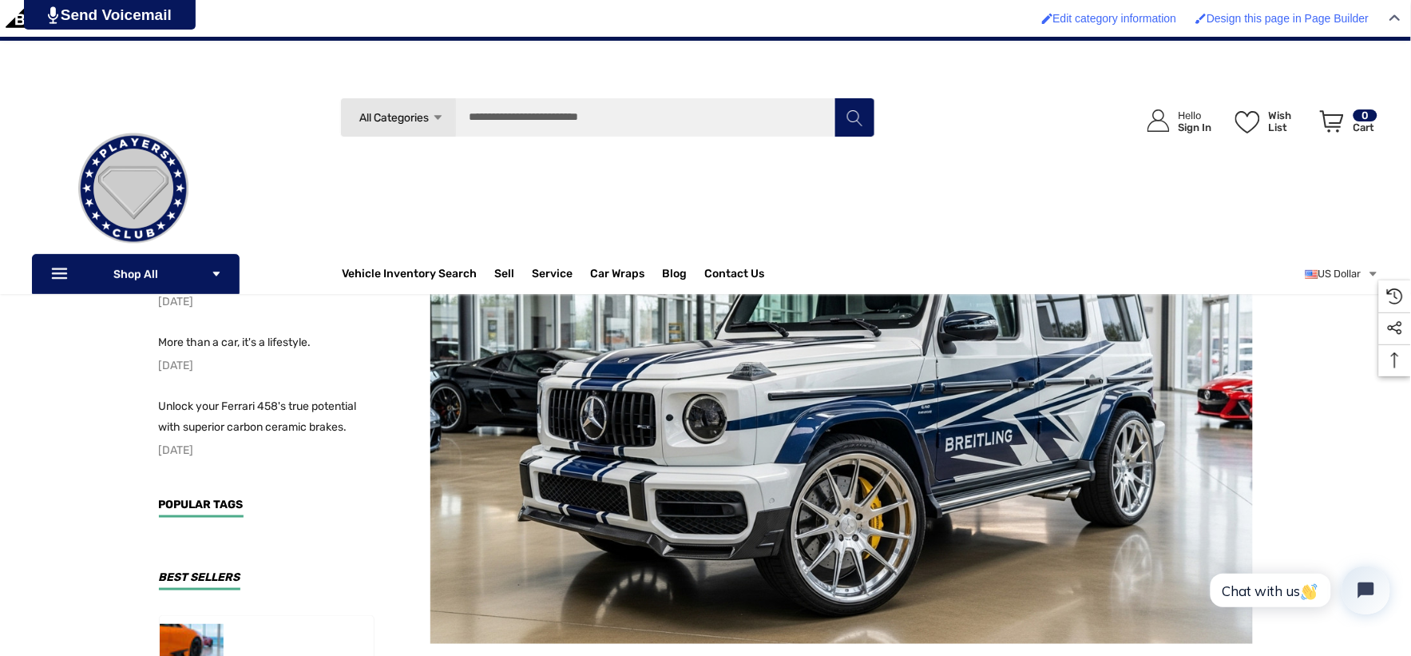
click at [122, 194] on img at bounding box center [133, 189] width 160 height 160
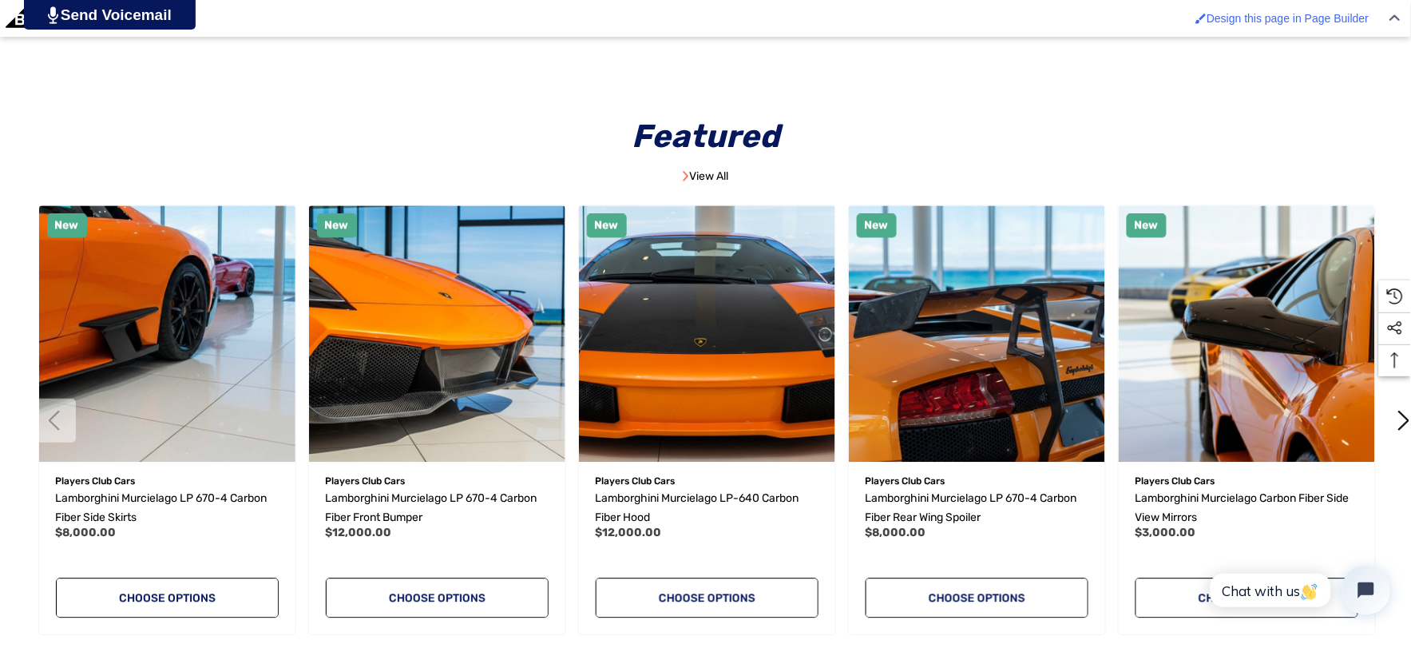
scroll to position [976, 0]
